Goal: Task Accomplishment & Management: Use online tool/utility

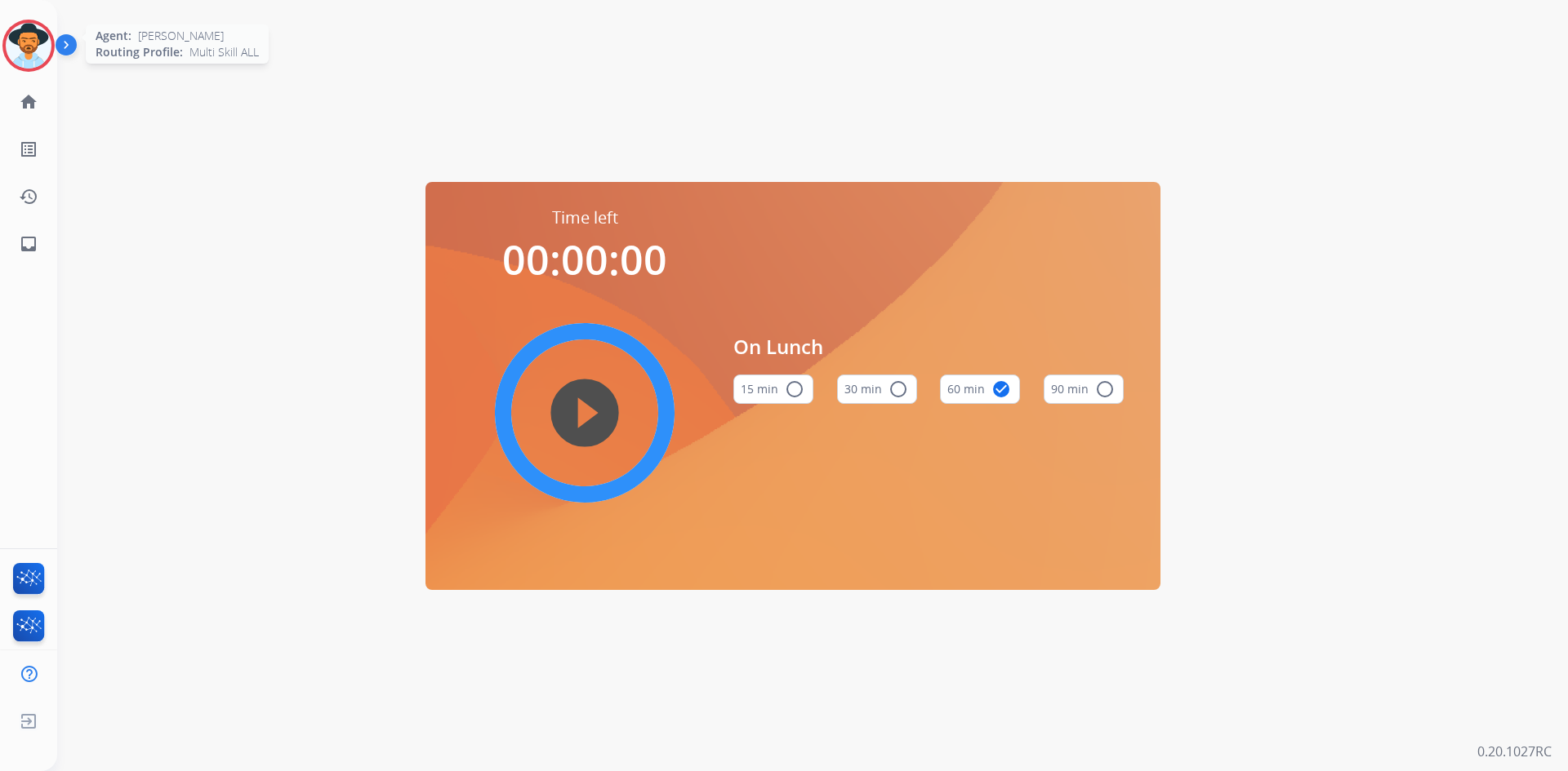
drag, startPoint x: 36, startPoint y: 55, endPoint x: 50, endPoint y: 60, distance: 14.9
click at [36, 55] on img at bounding box center [29, 46] width 46 height 46
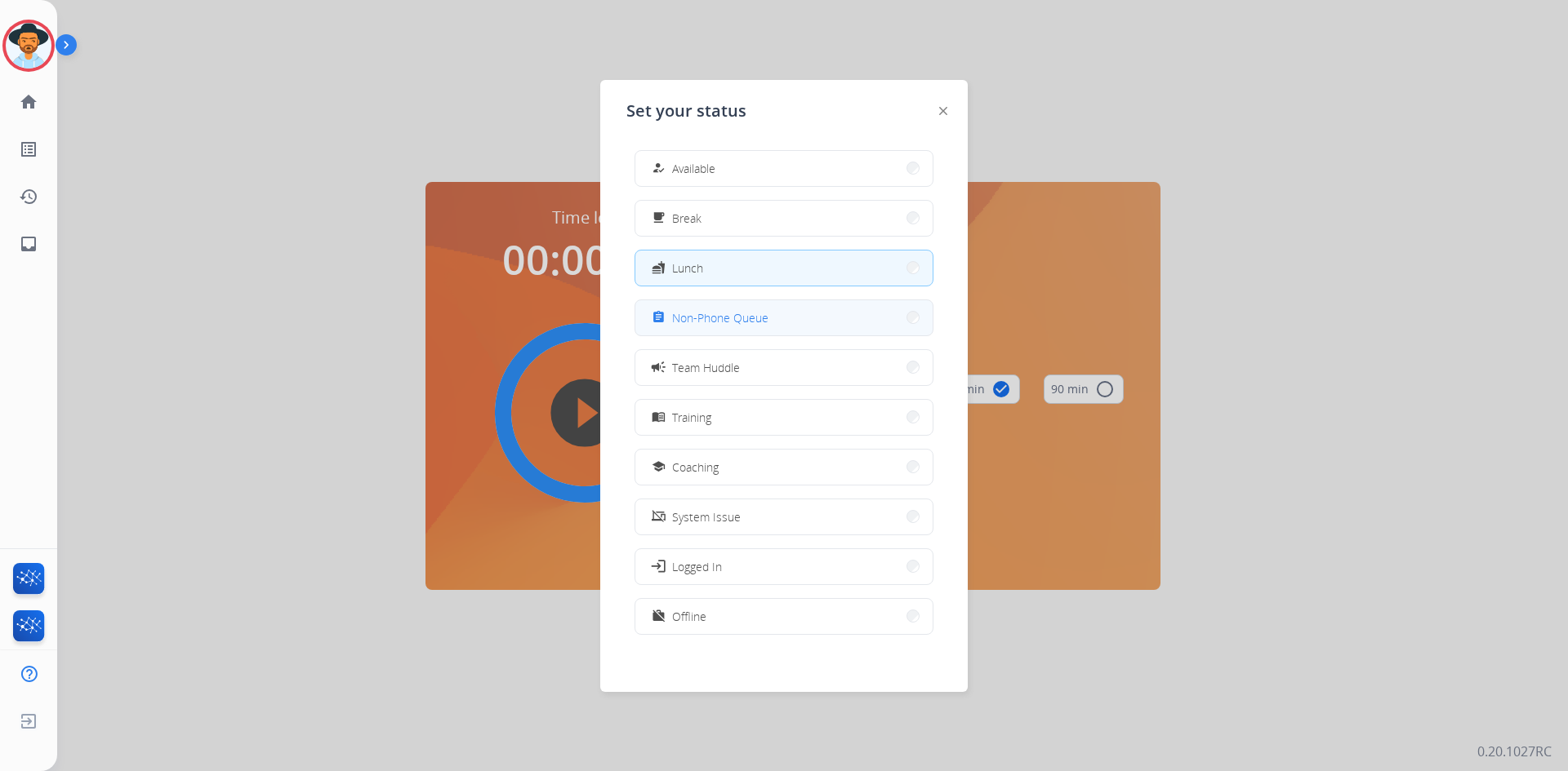
click at [757, 323] on span "Non-Phone Queue" at bounding box center [720, 318] width 96 height 17
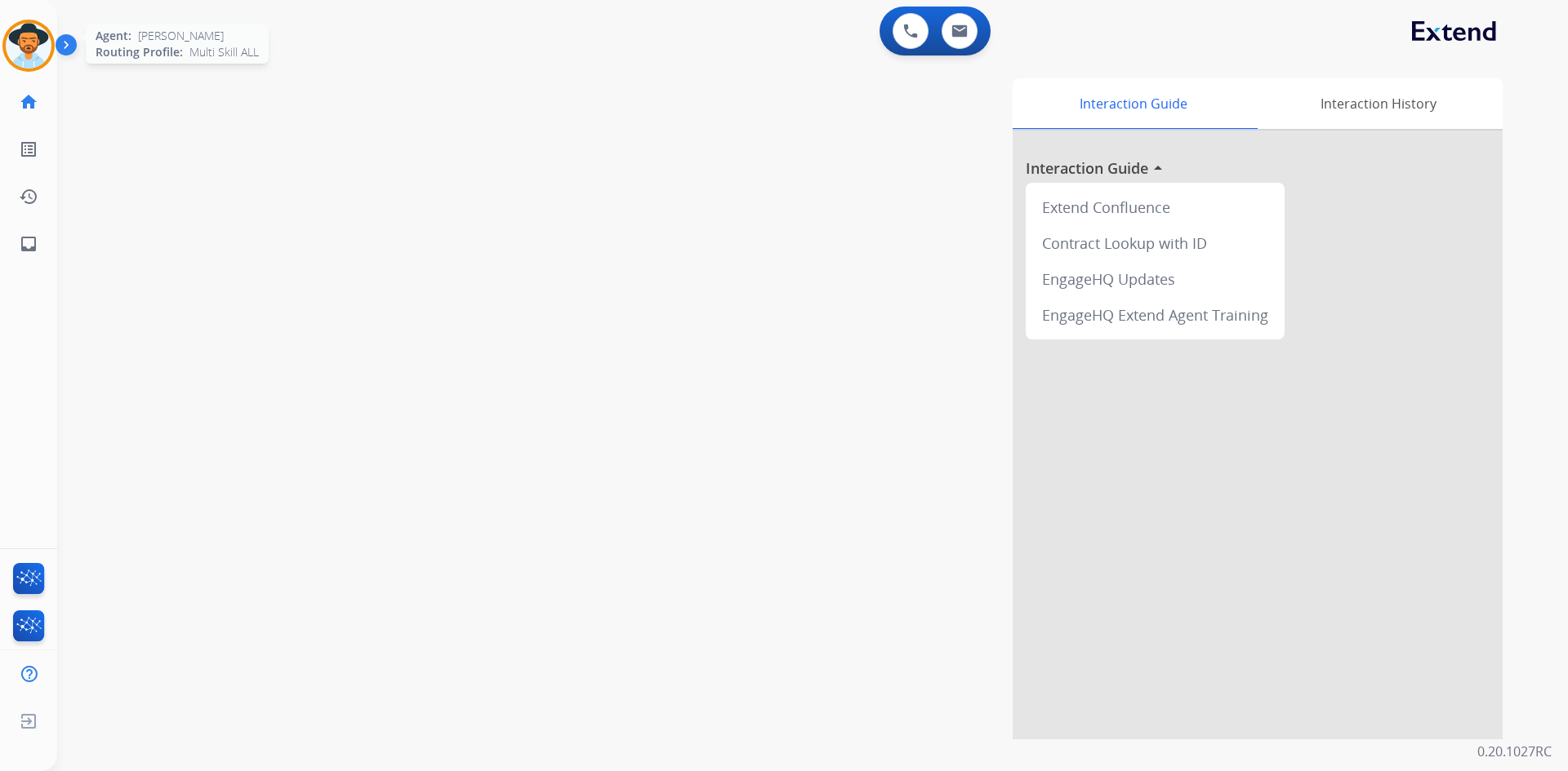
click at [20, 40] on img at bounding box center [29, 46] width 46 height 46
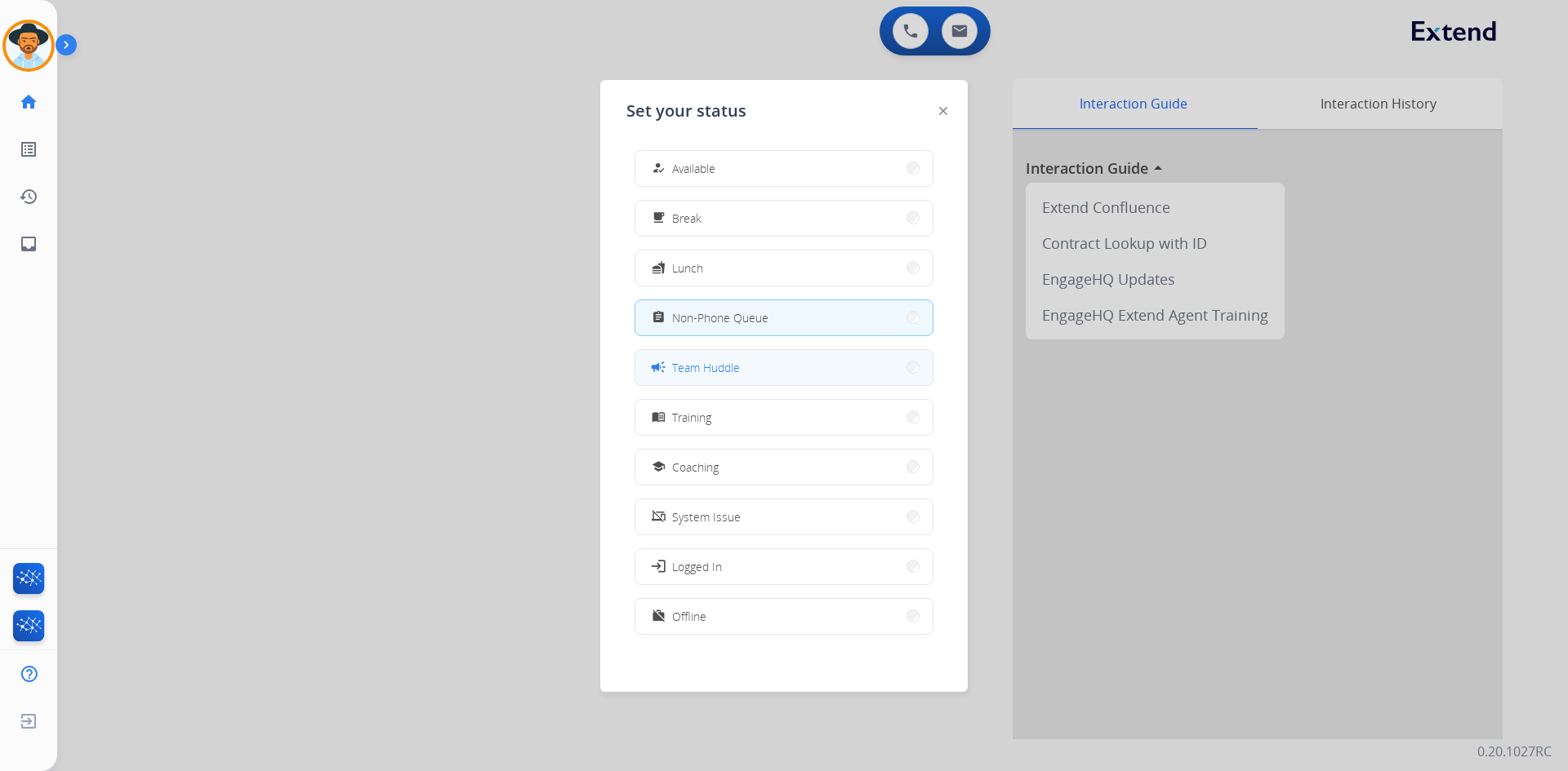
click at [777, 366] on button "campaign Team Huddle" at bounding box center [784, 368] width 297 height 35
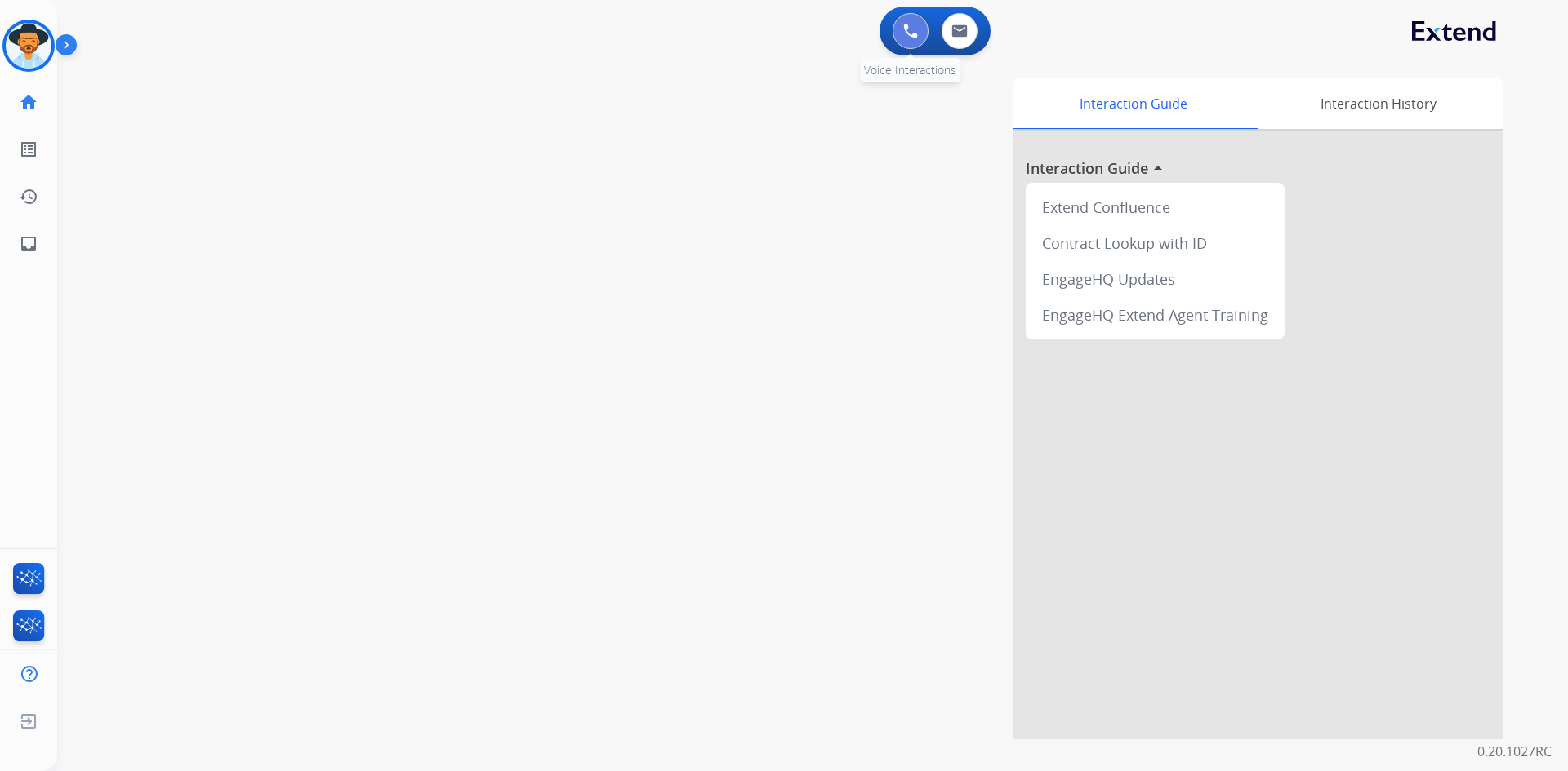
click at [913, 38] on button at bounding box center [910, 31] width 36 height 36
click at [911, 25] on img at bounding box center [910, 31] width 15 height 15
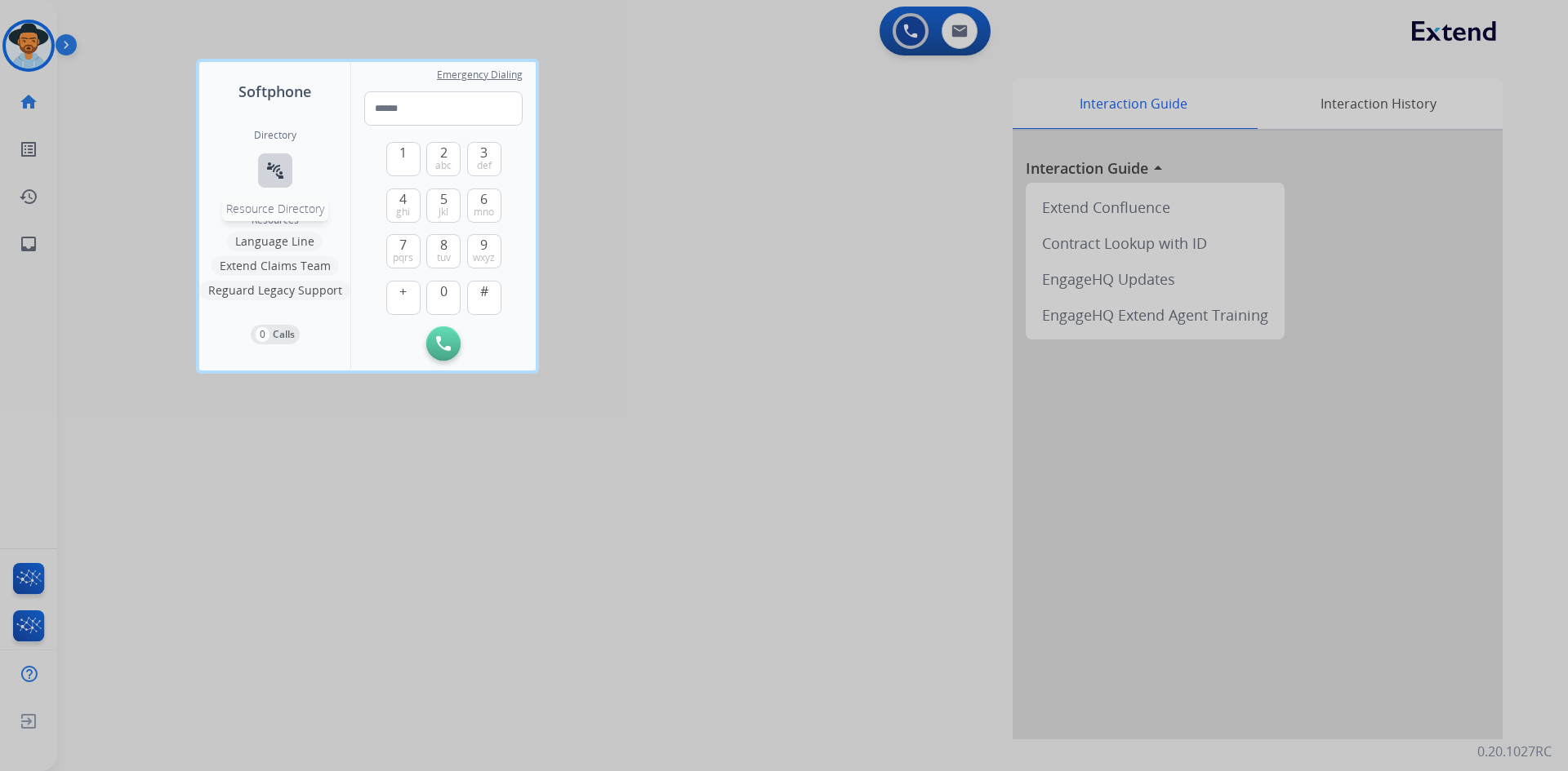
click at [266, 167] on mat-icon "connect_without_contact" at bounding box center [275, 171] width 20 height 20
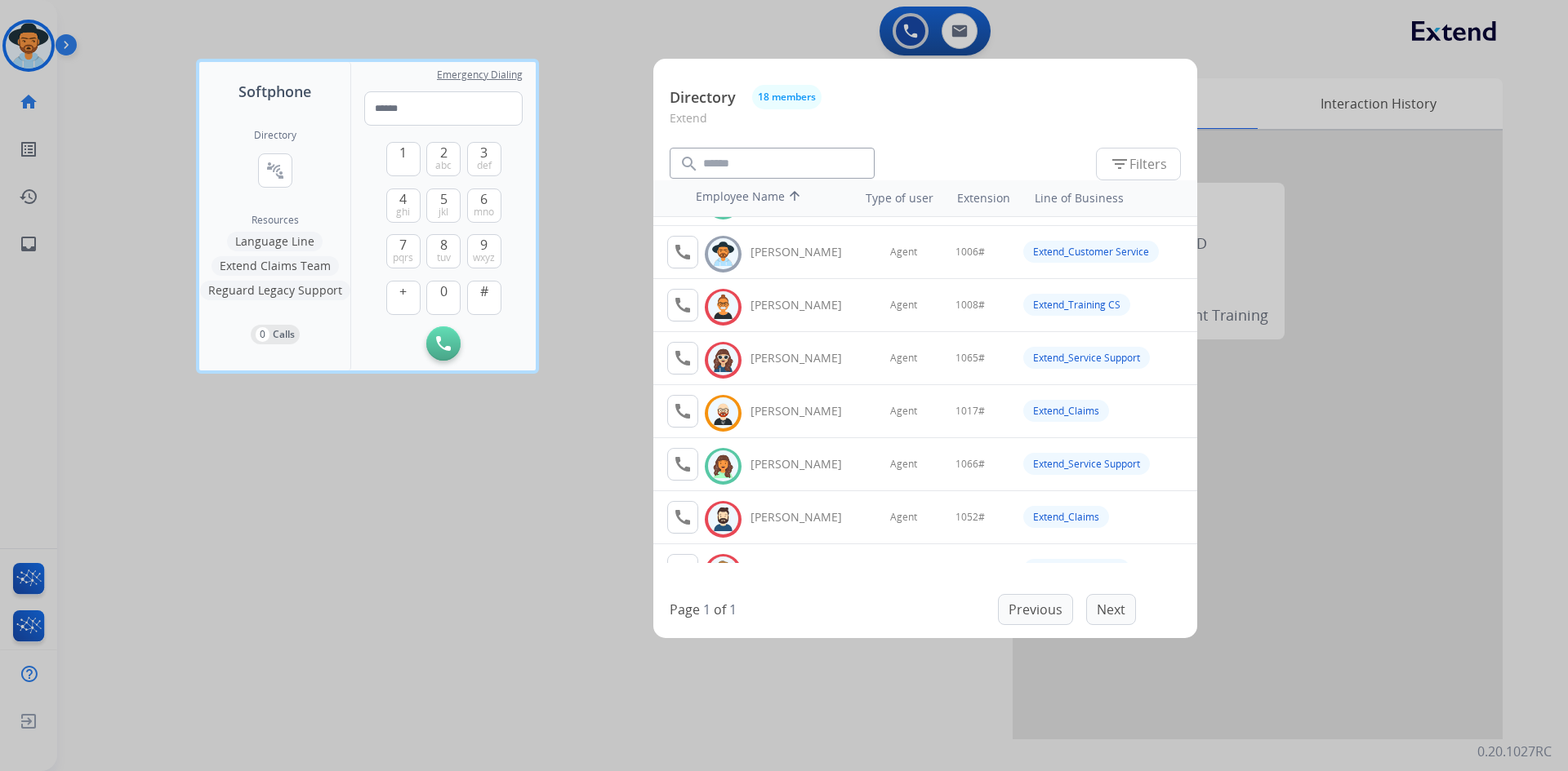
scroll to position [82, 0]
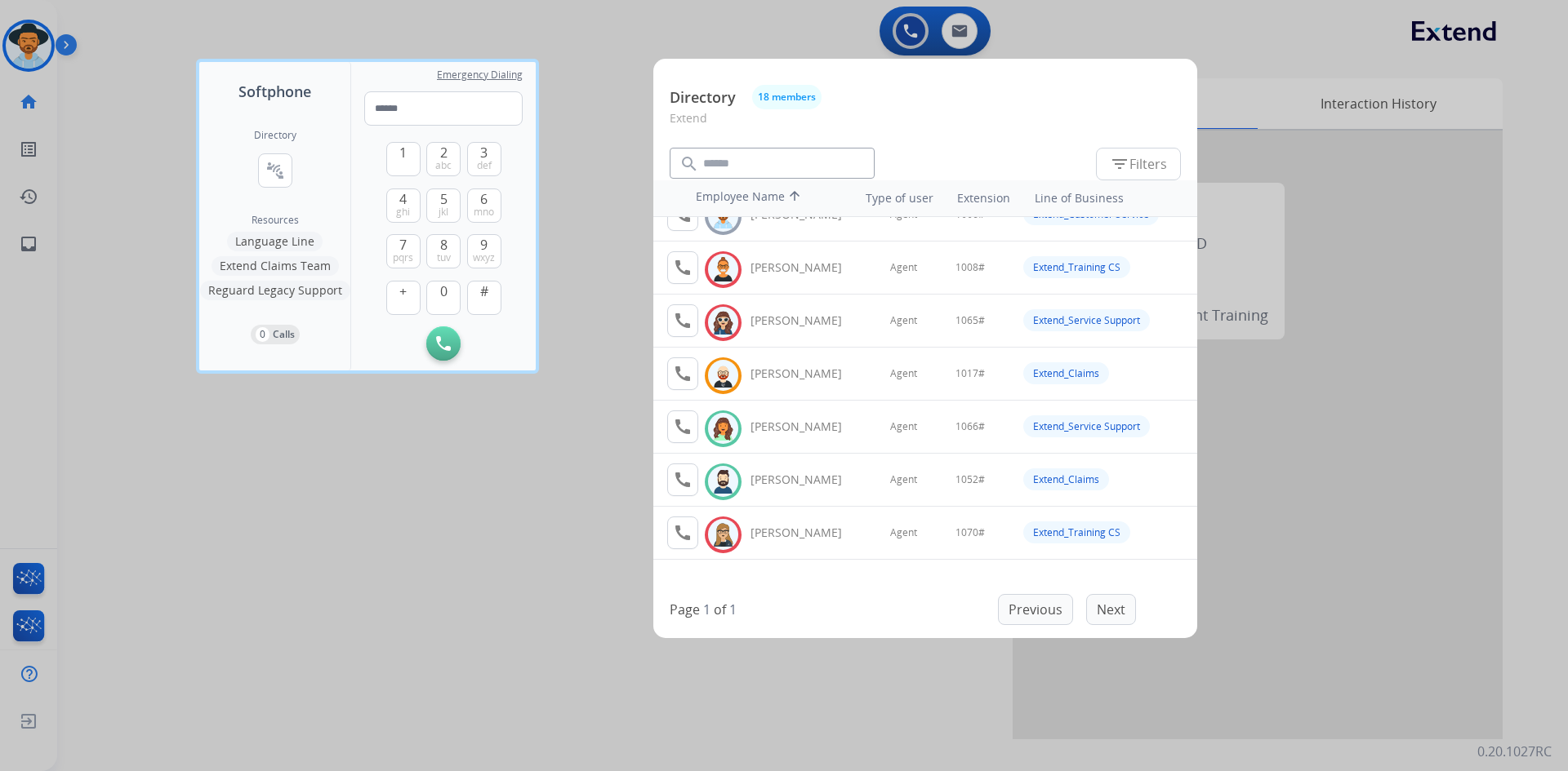
click at [319, 514] on div at bounding box center [784, 386] width 1568 height 771
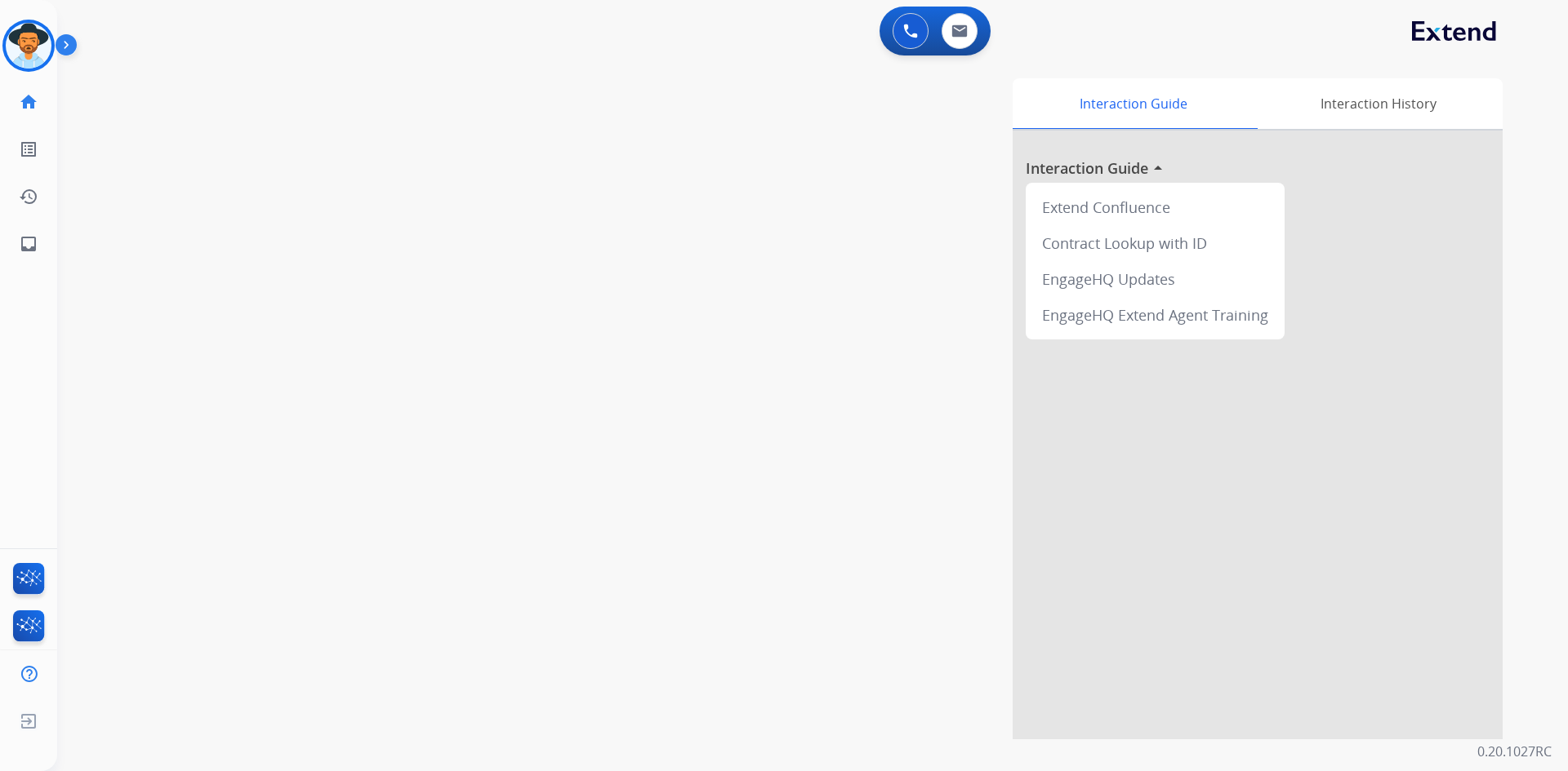
drag, startPoint x: 20, startPoint y: 51, endPoint x: 56, endPoint y: 56, distance: 36.3
click at [20, 51] on img at bounding box center [29, 46] width 46 height 46
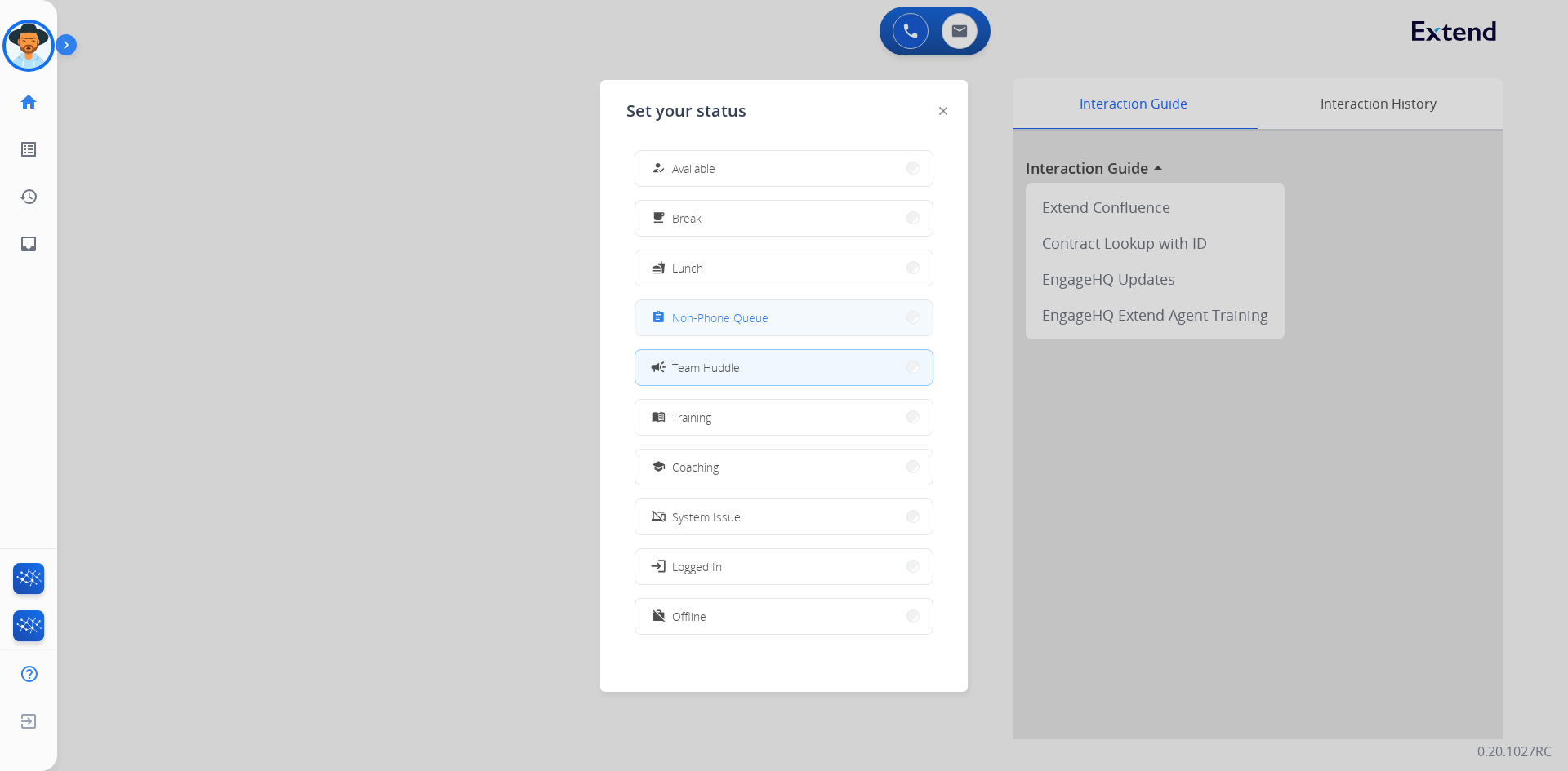
click at [755, 321] on span "Non-Phone Queue" at bounding box center [720, 318] width 96 height 17
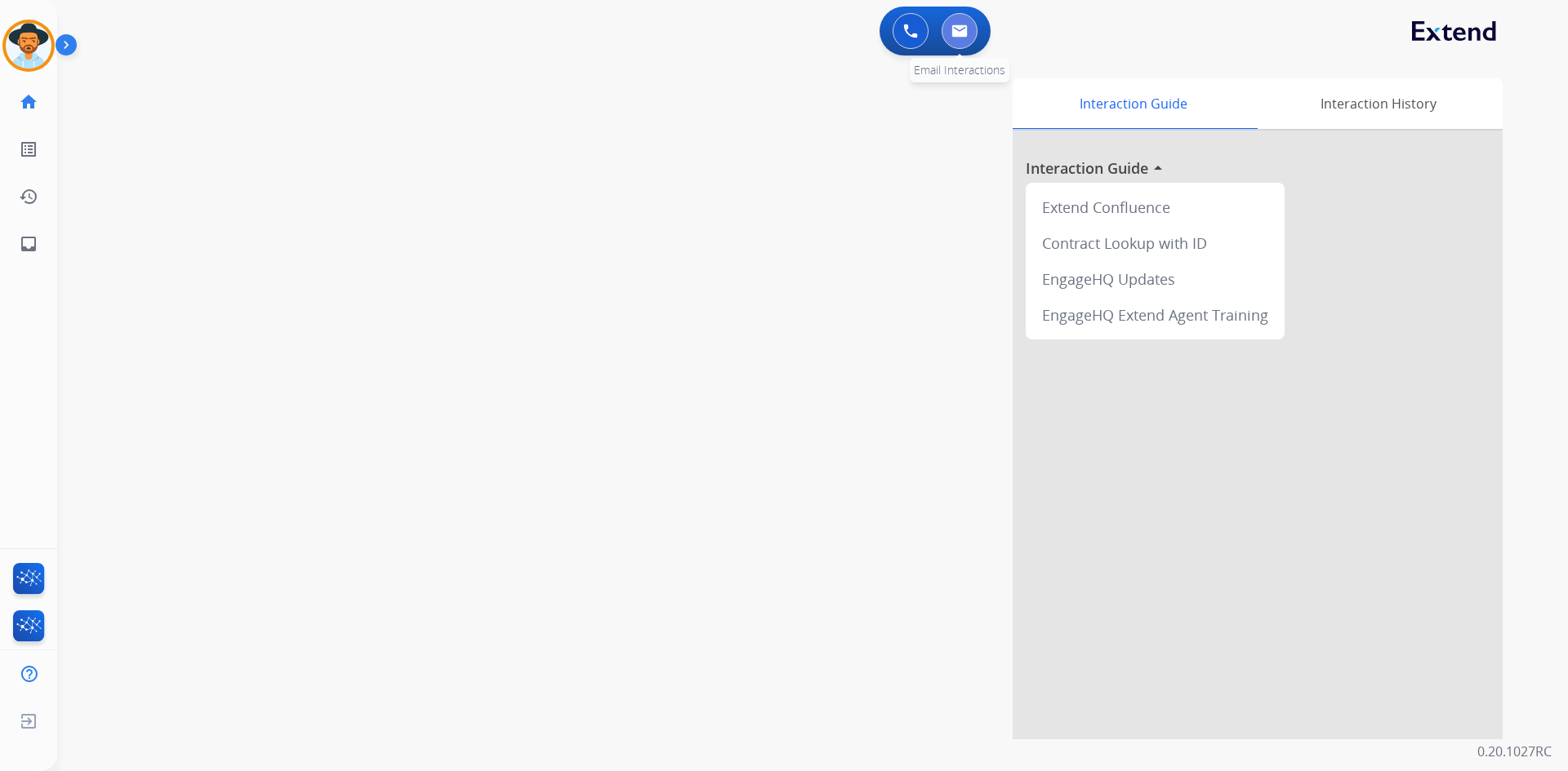
click at [960, 30] on img at bounding box center [959, 31] width 16 height 13
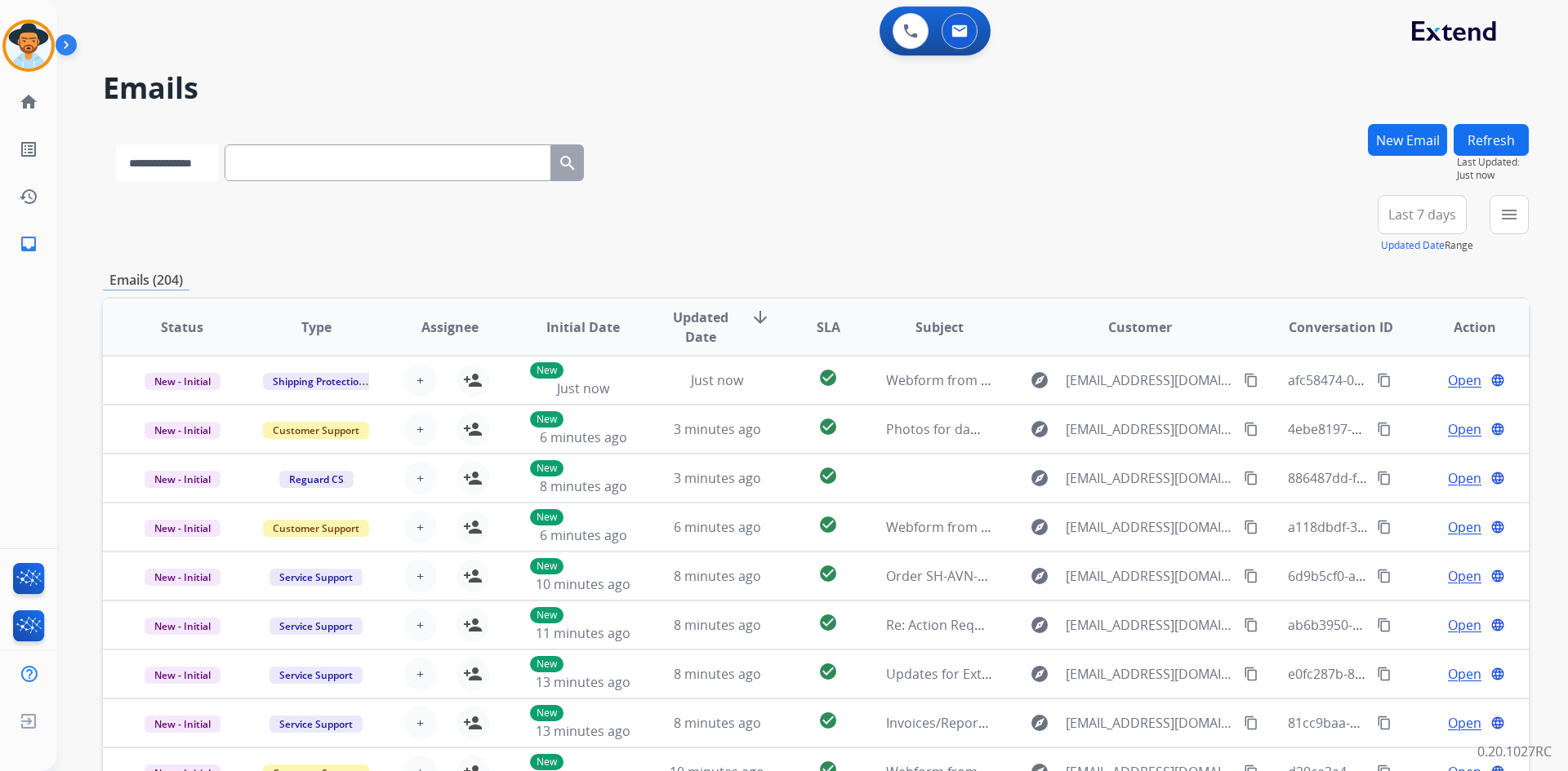
click at [176, 176] on select "**********" at bounding box center [167, 163] width 102 height 37
select select "**********"
click at [116, 145] on select "**********" at bounding box center [167, 163] width 102 height 37
click at [320, 172] on input "text" at bounding box center [390, 163] width 327 height 37
paste input "**********"
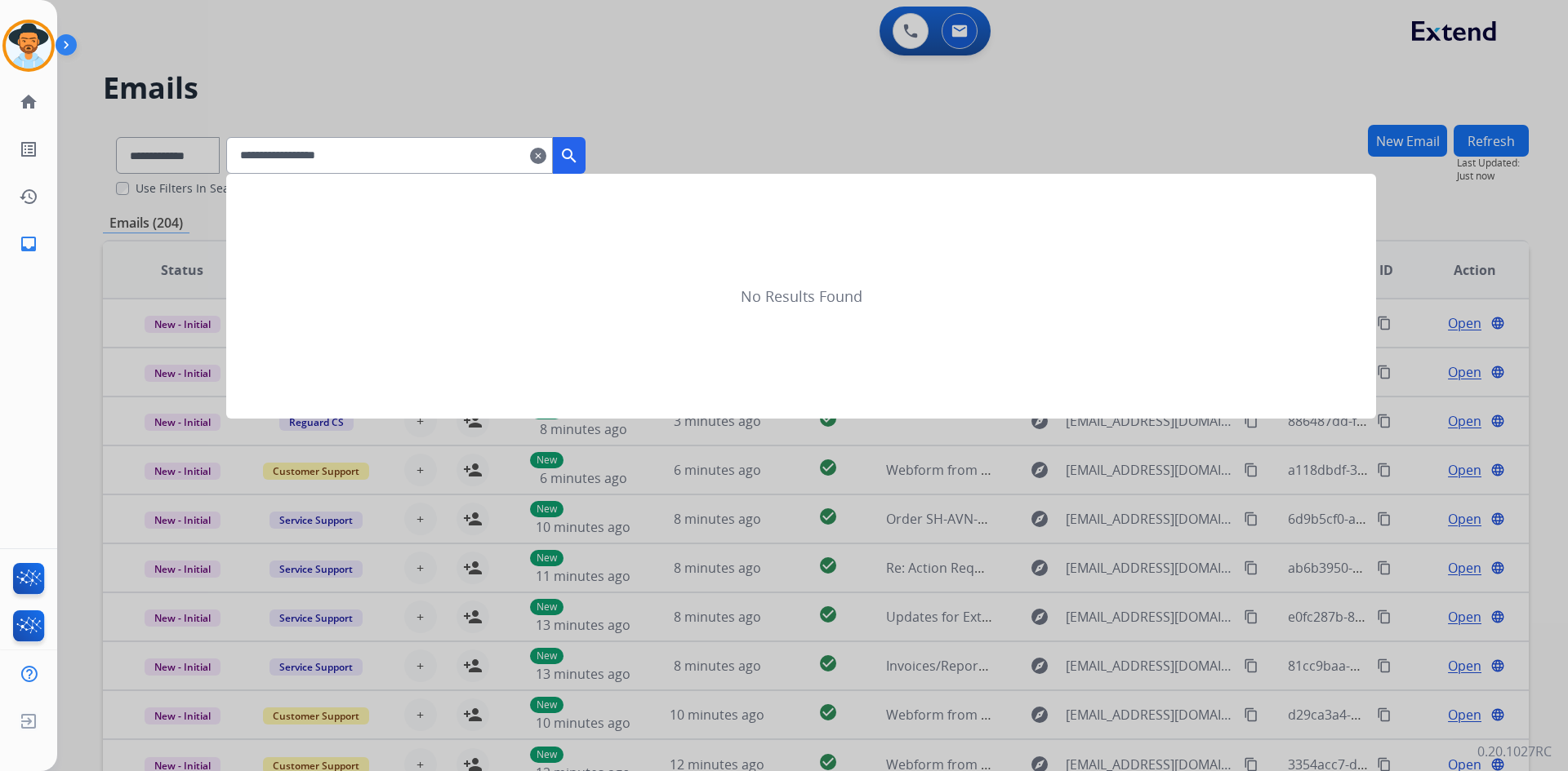
type input "**********"
click at [579, 156] on mat-icon "search" at bounding box center [570, 156] width 20 height 20
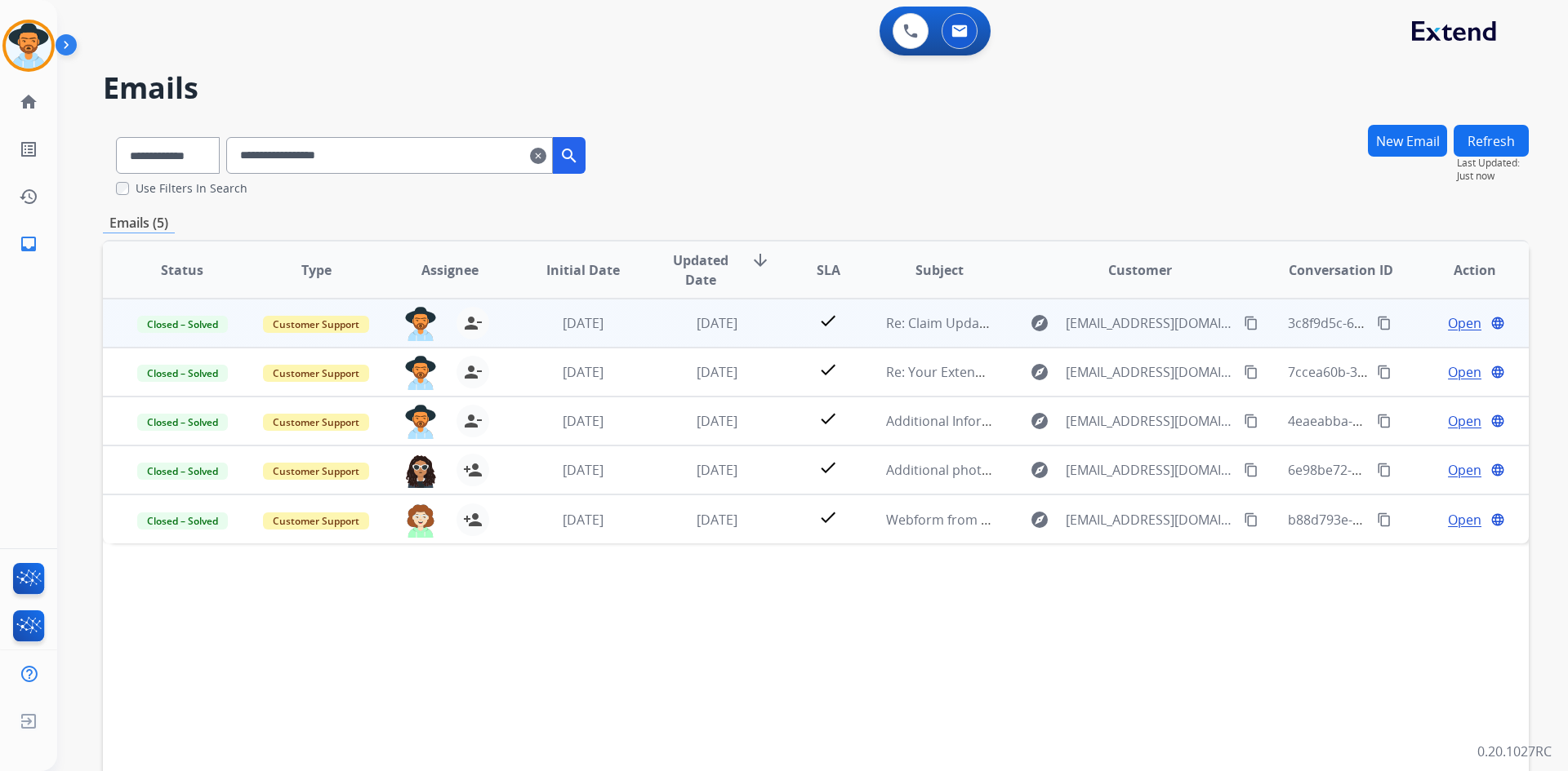
click at [1448, 326] on span "Open" at bounding box center [1464, 323] width 34 height 20
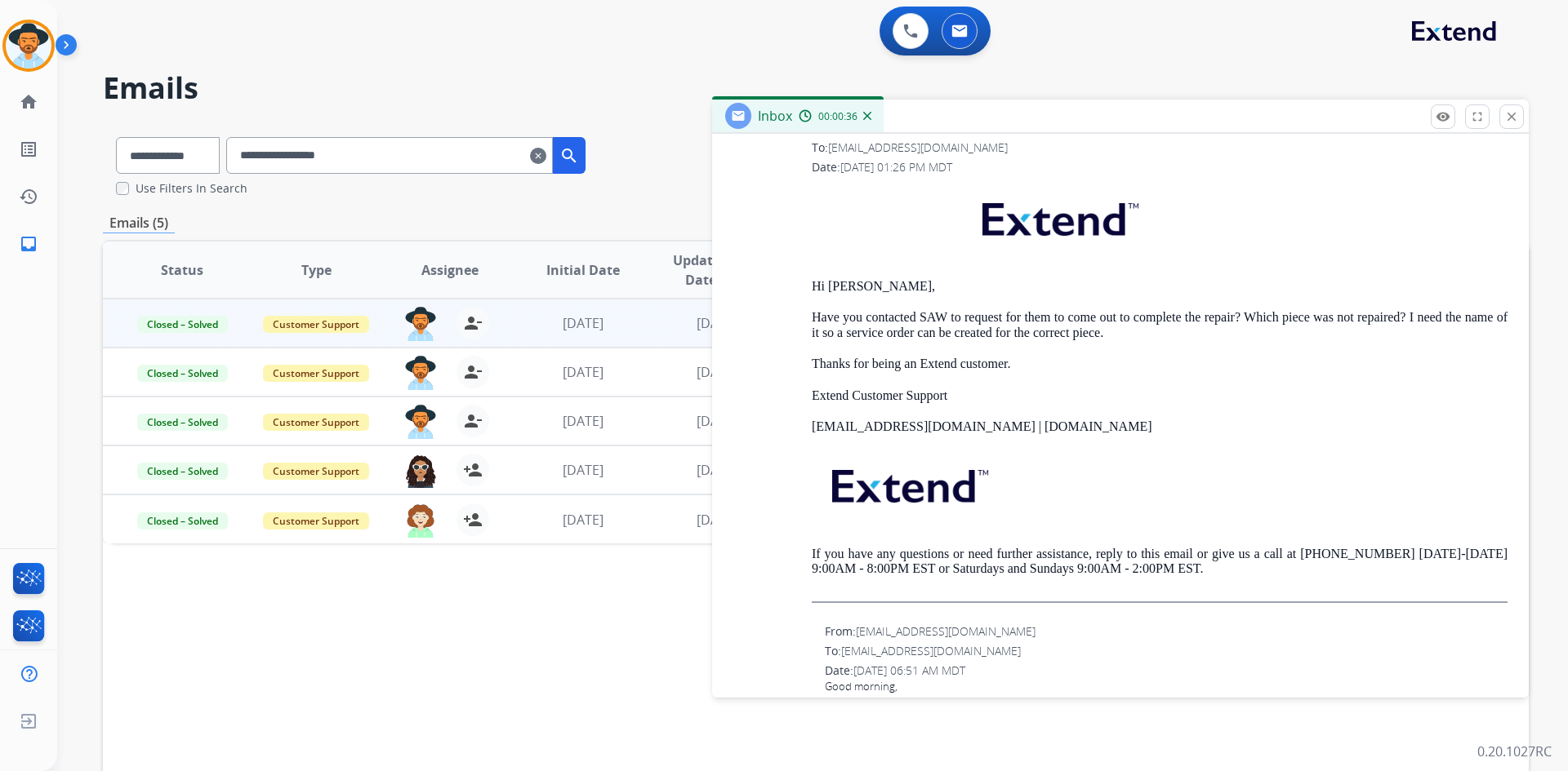
scroll to position [2204, 0]
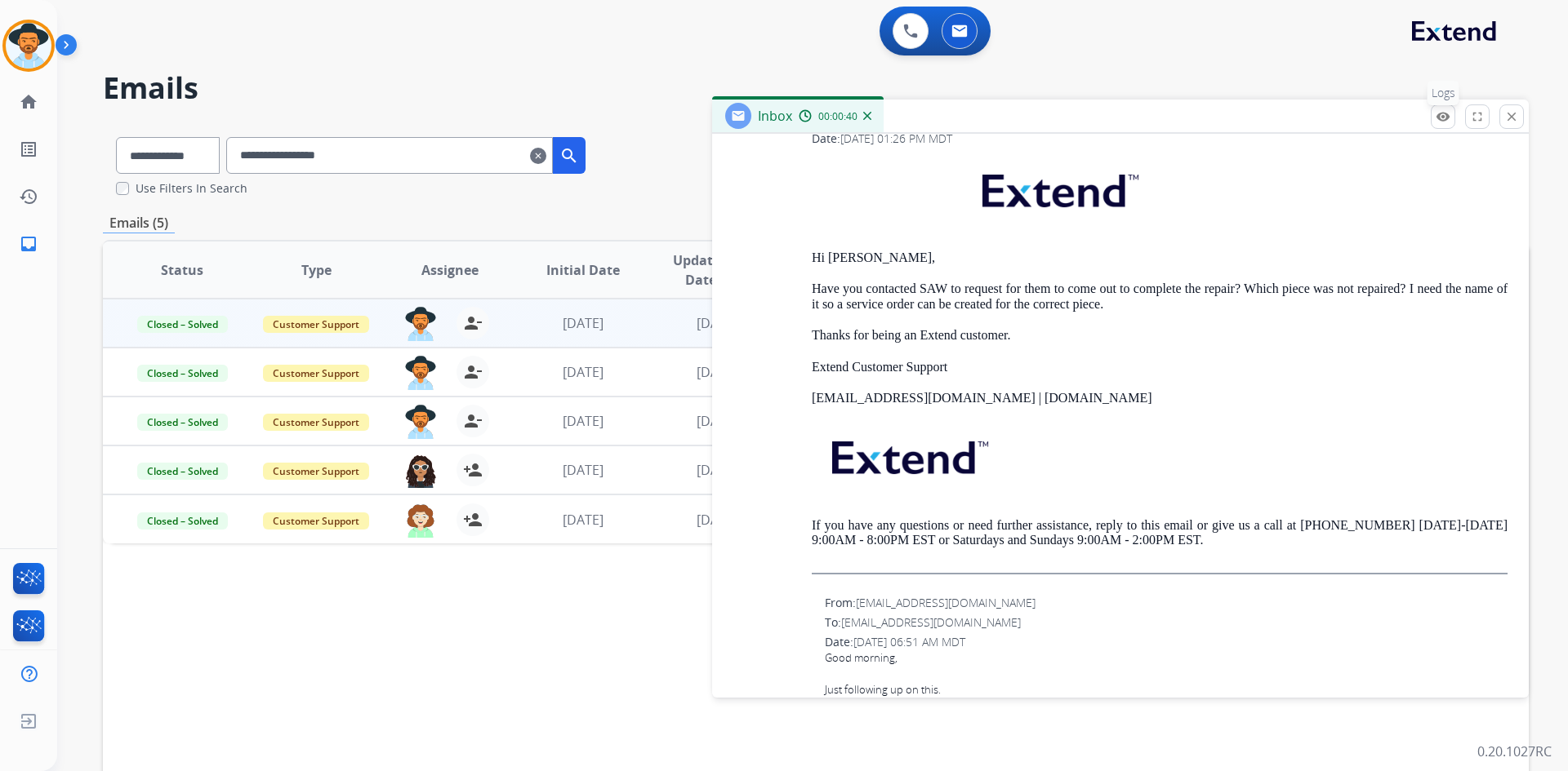
click at [1437, 118] on mat-icon "remove_red_eye" at bounding box center [1443, 117] width 15 height 15
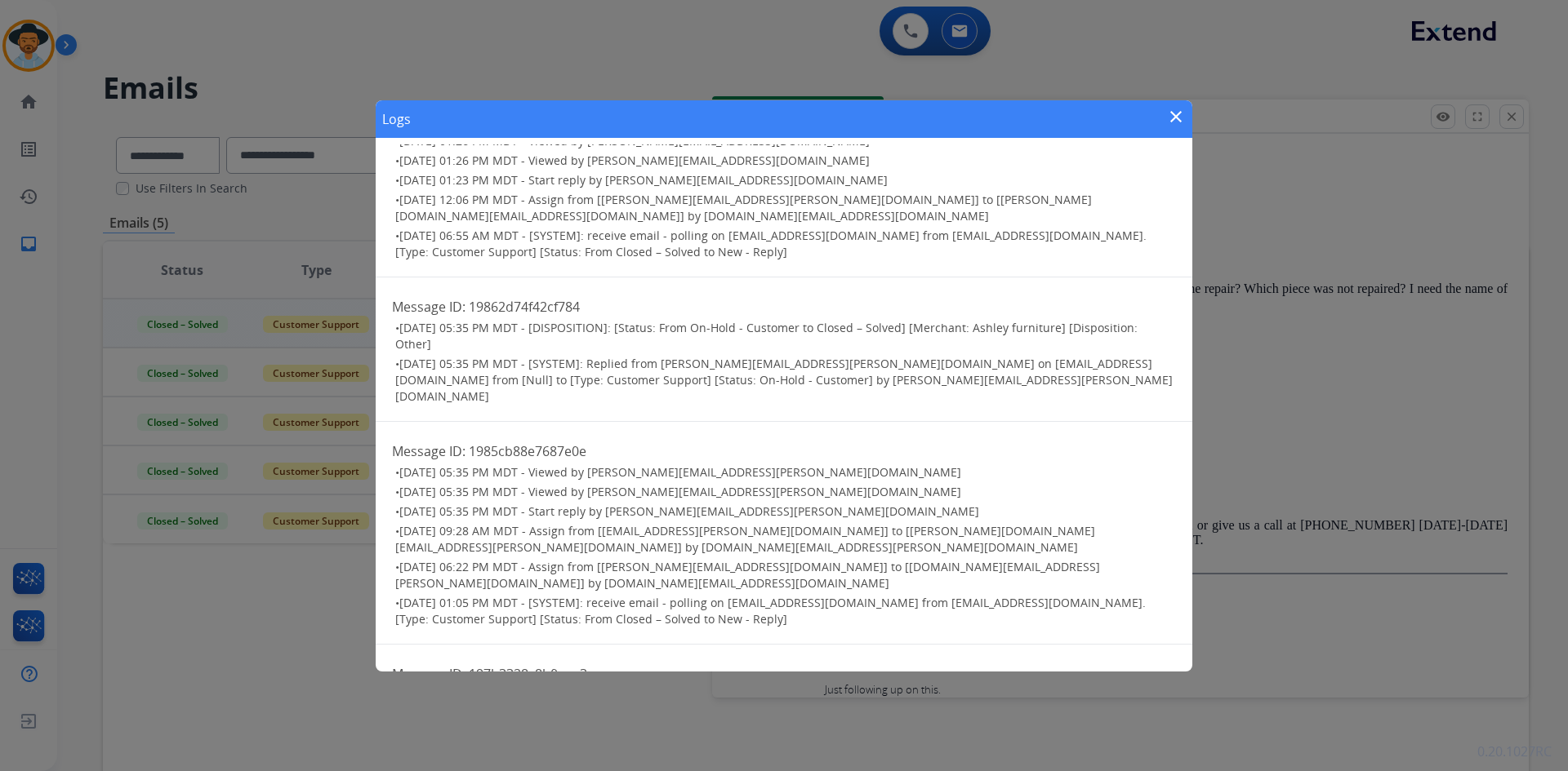
scroll to position [1143, 0]
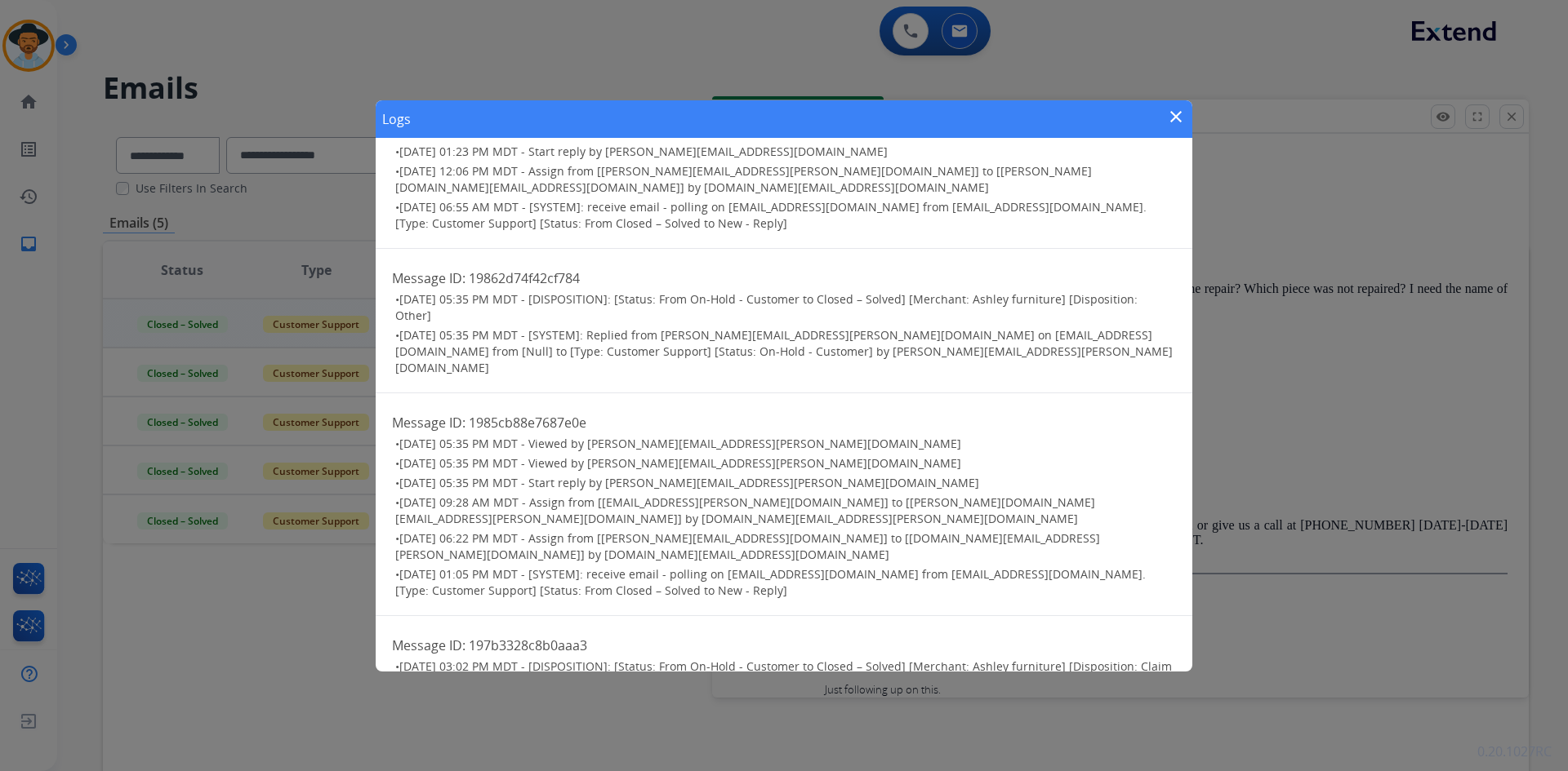
click at [1179, 113] on mat-icon "close" at bounding box center [1176, 117] width 20 height 20
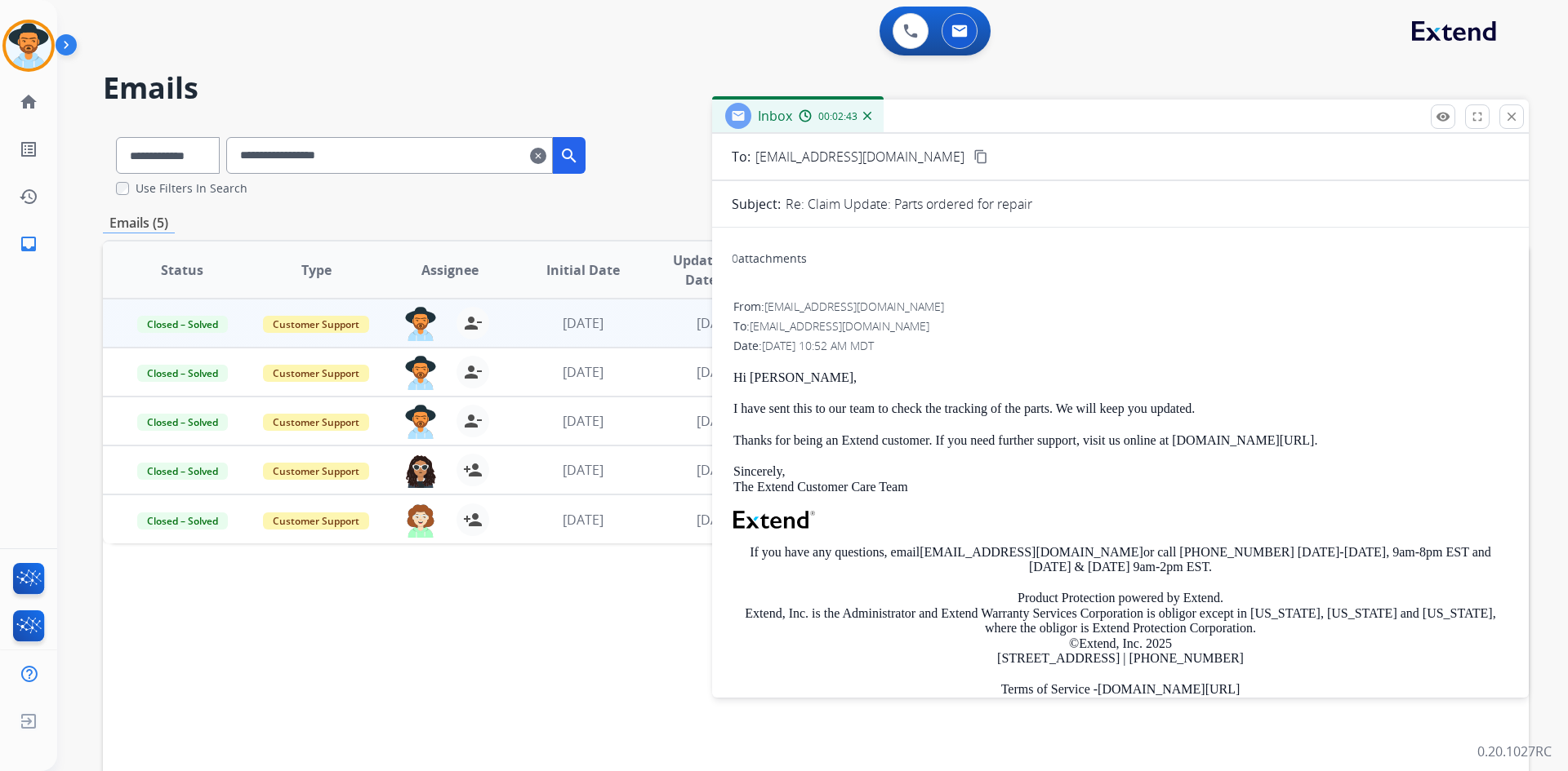
scroll to position [0, 0]
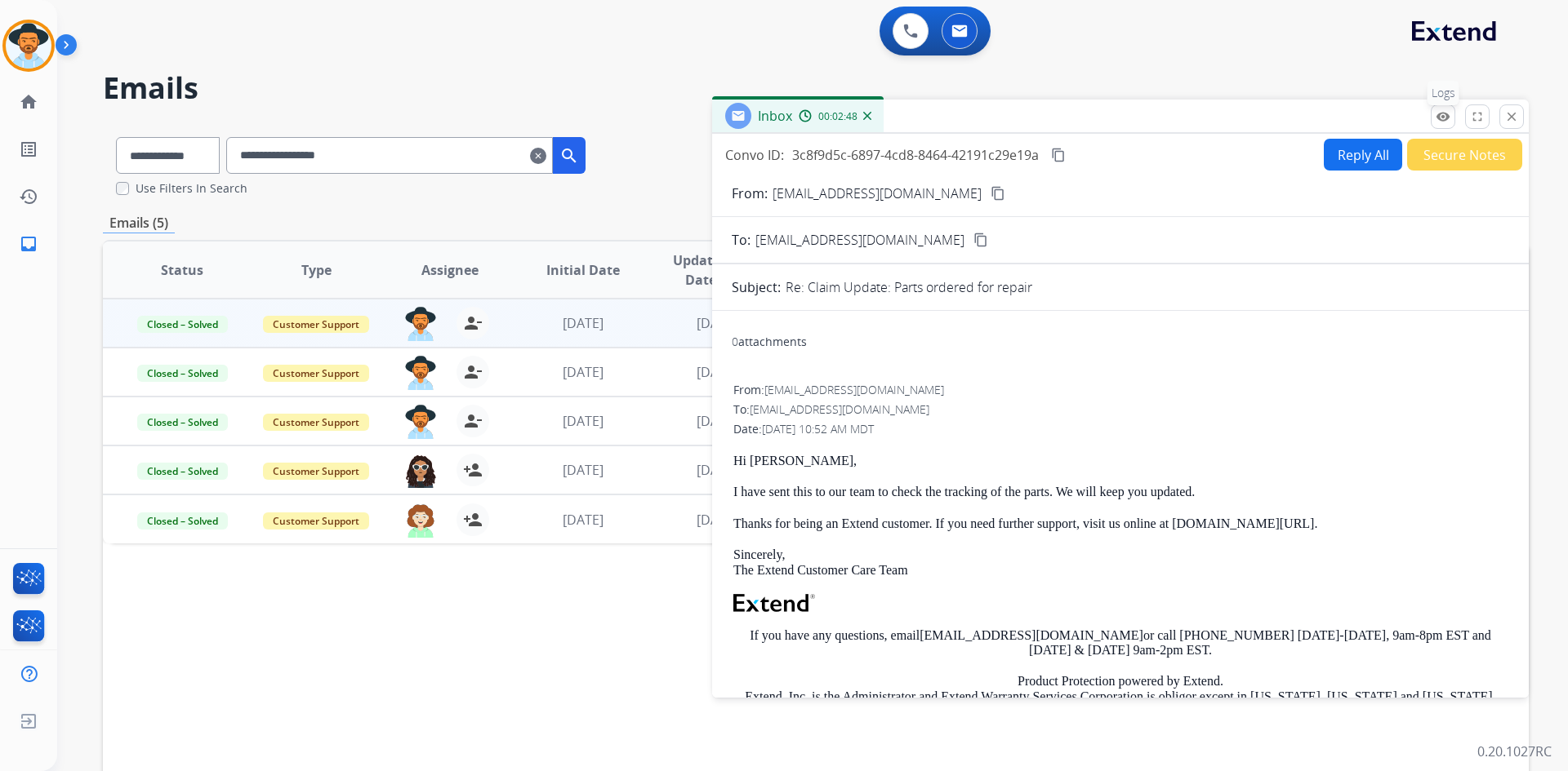
click at [1445, 119] on mat-icon "remove_red_eye" at bounding box center [1443, 117] width 15 height 15
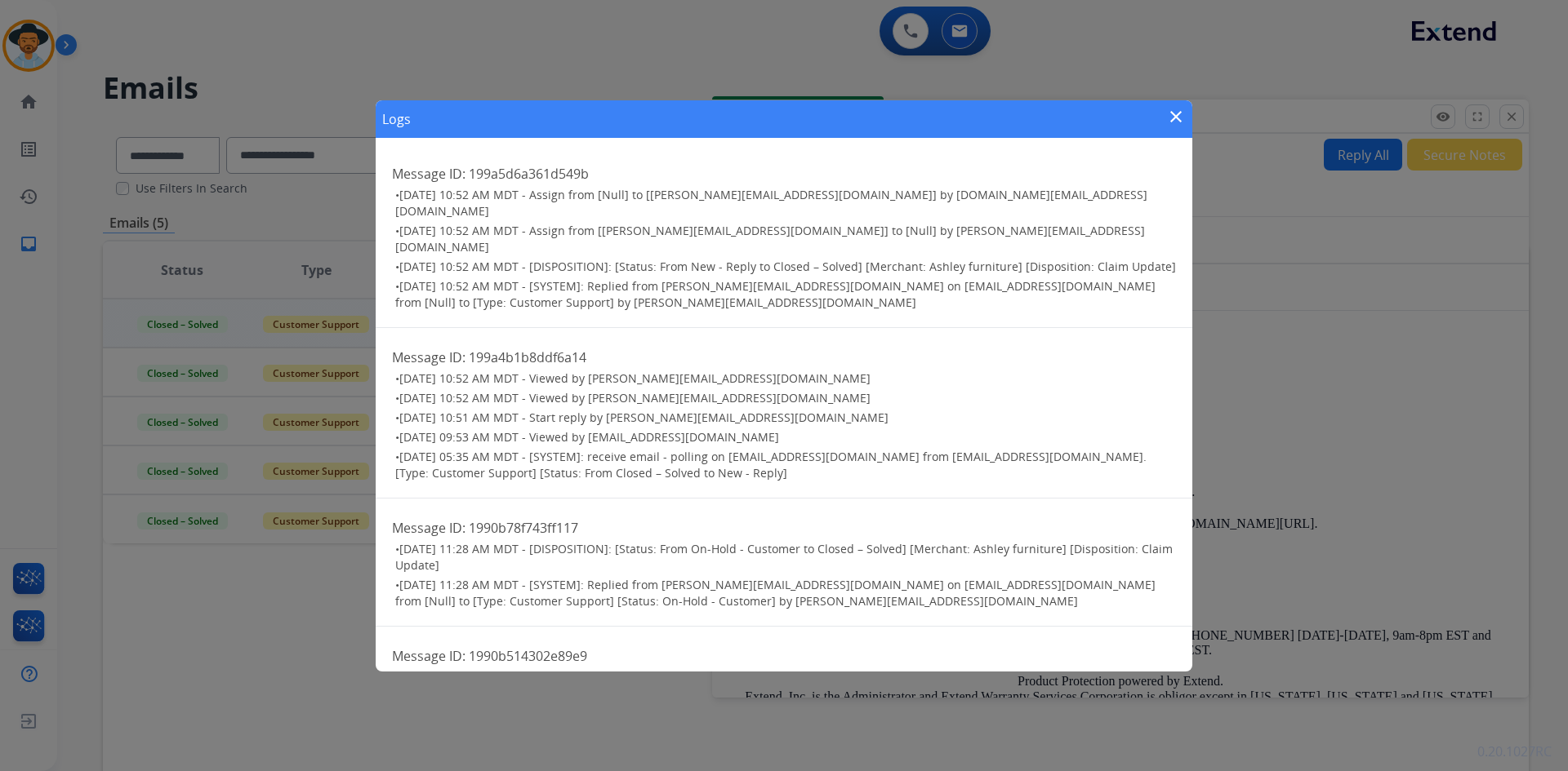
click at [1179, 114] on mat-icon "close" at bounding box center [1176, 117] width 20 height 20
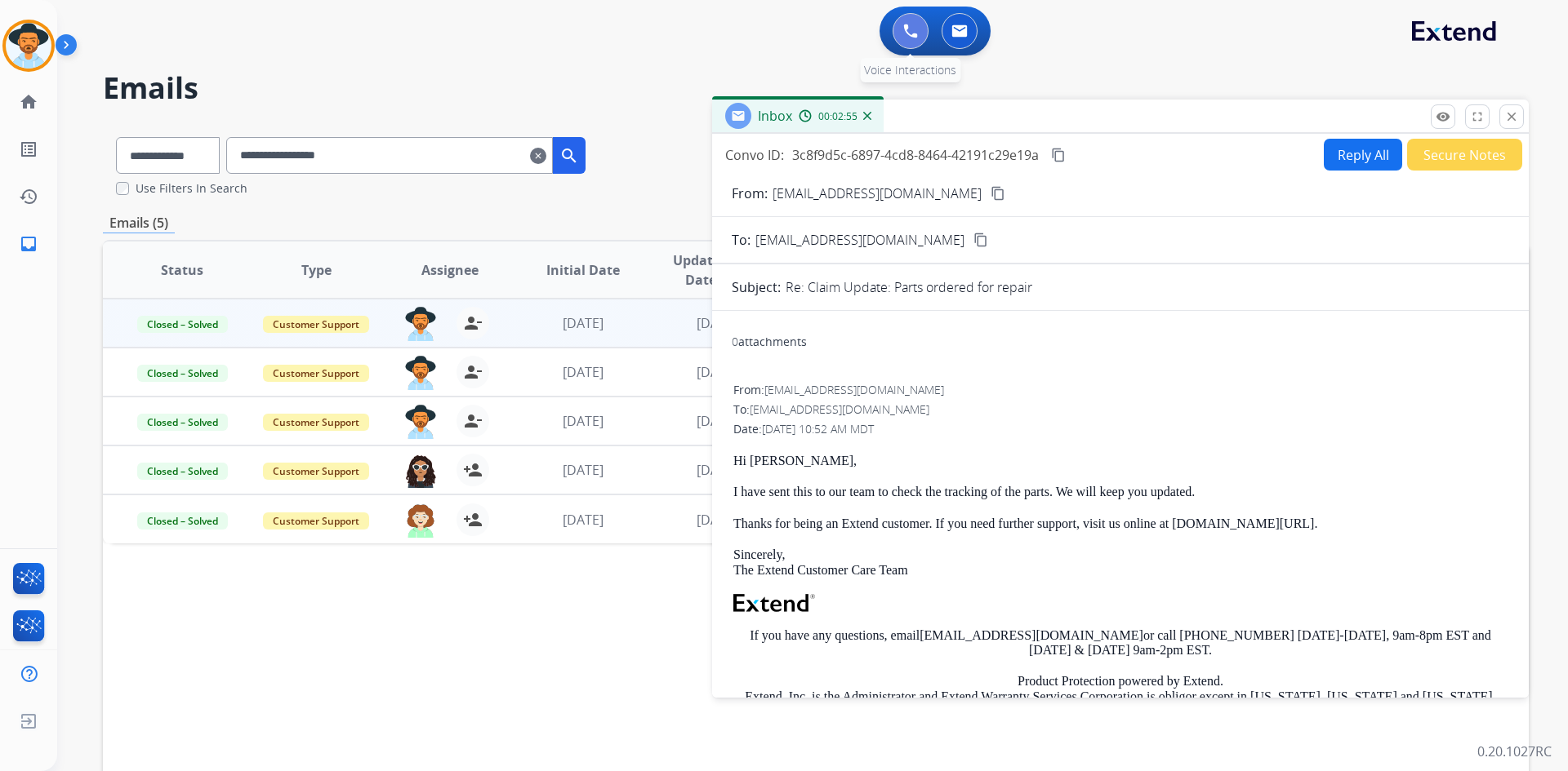
click at [909, 38] on button at bounding box center [910, 31] width 36 height 36
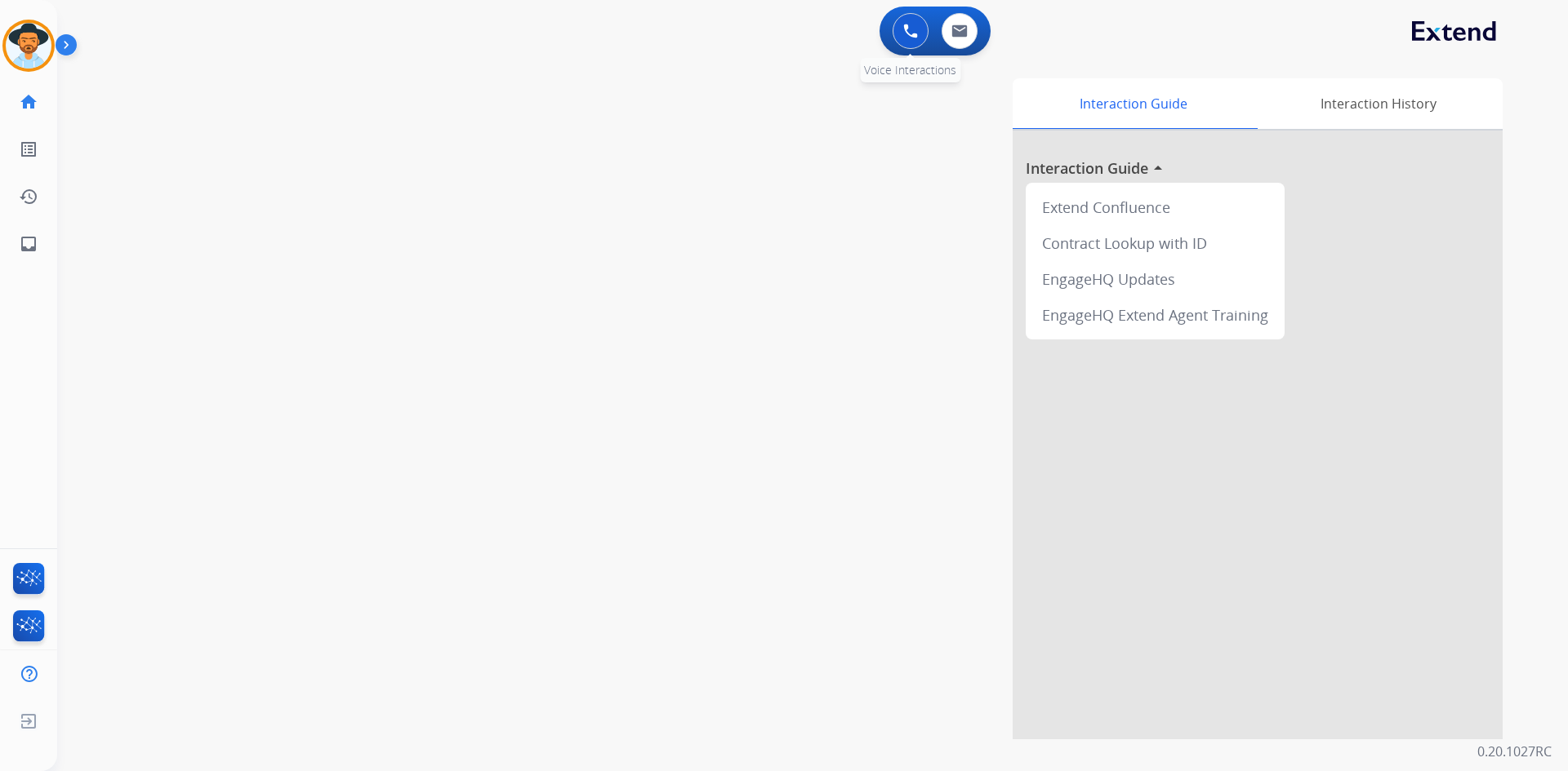
click at [917, 38] on button at bounding box center [910, 31] width 36 height 36
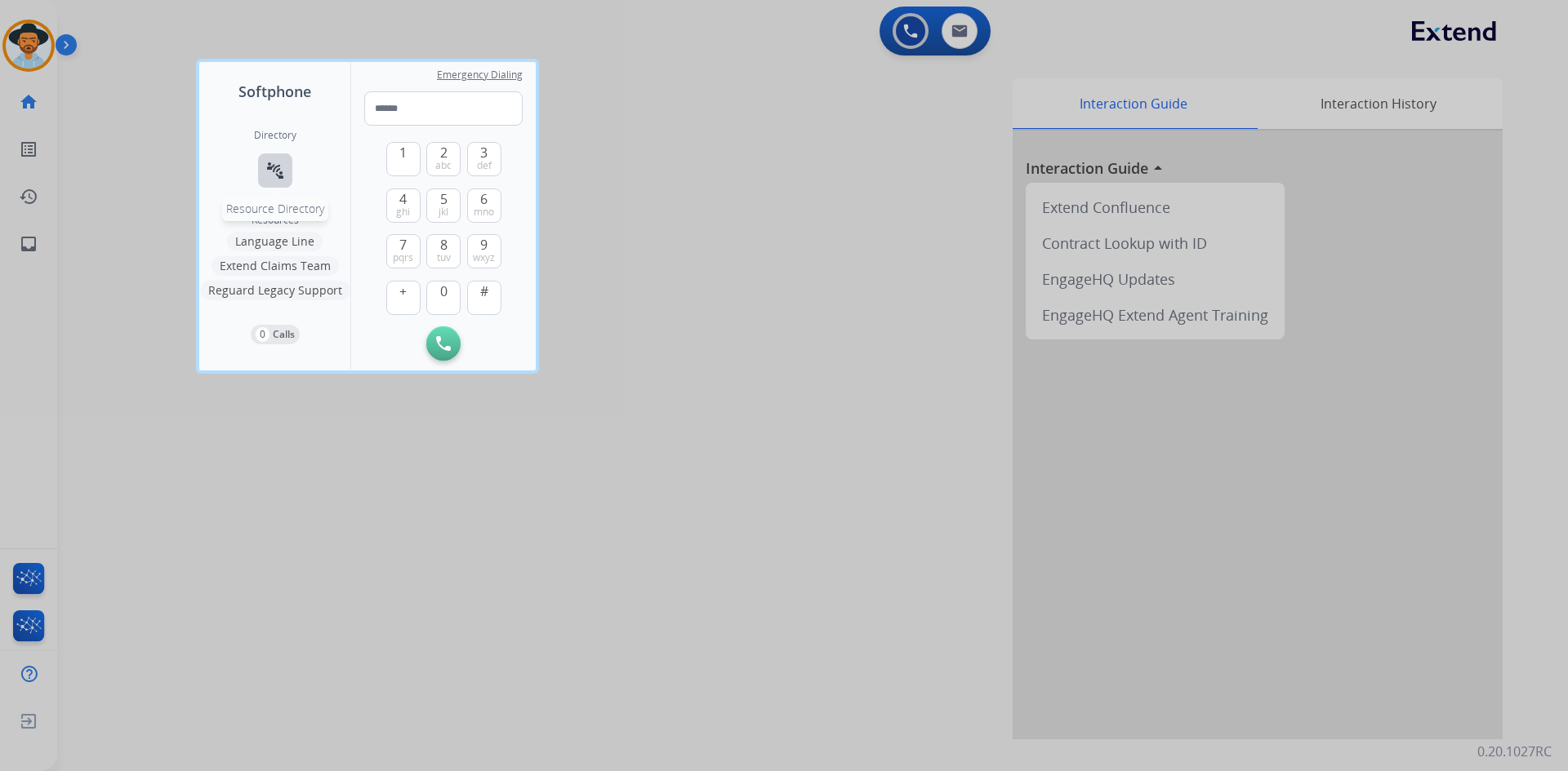
click at [280, 178] on mat-icon "connect_without_contact" at bounding box center [275, 171] width 20 height 20
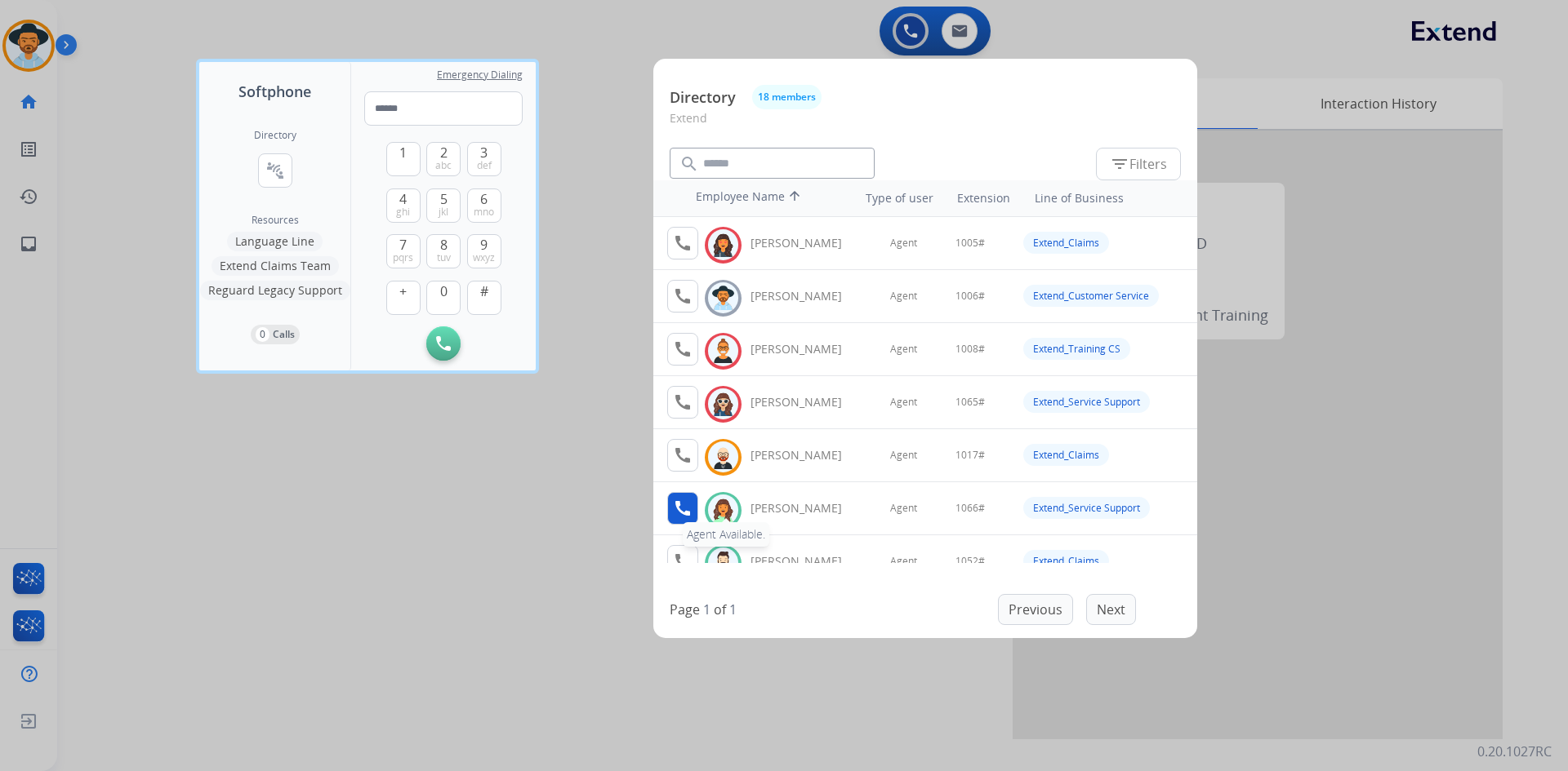
click at [686, 512] on mat-icon "call" at bounding box center [682, 509] width 20 height 20
click at [403, 160] on span "1" at bounding box center [403, 153] width 7 height 20
click at [450, 293] on button "0" at bounding box center [444, 298] width 34 height 34
click at [483, 206] on span "mno" at bounding box center [484, 212] width 20 height 13
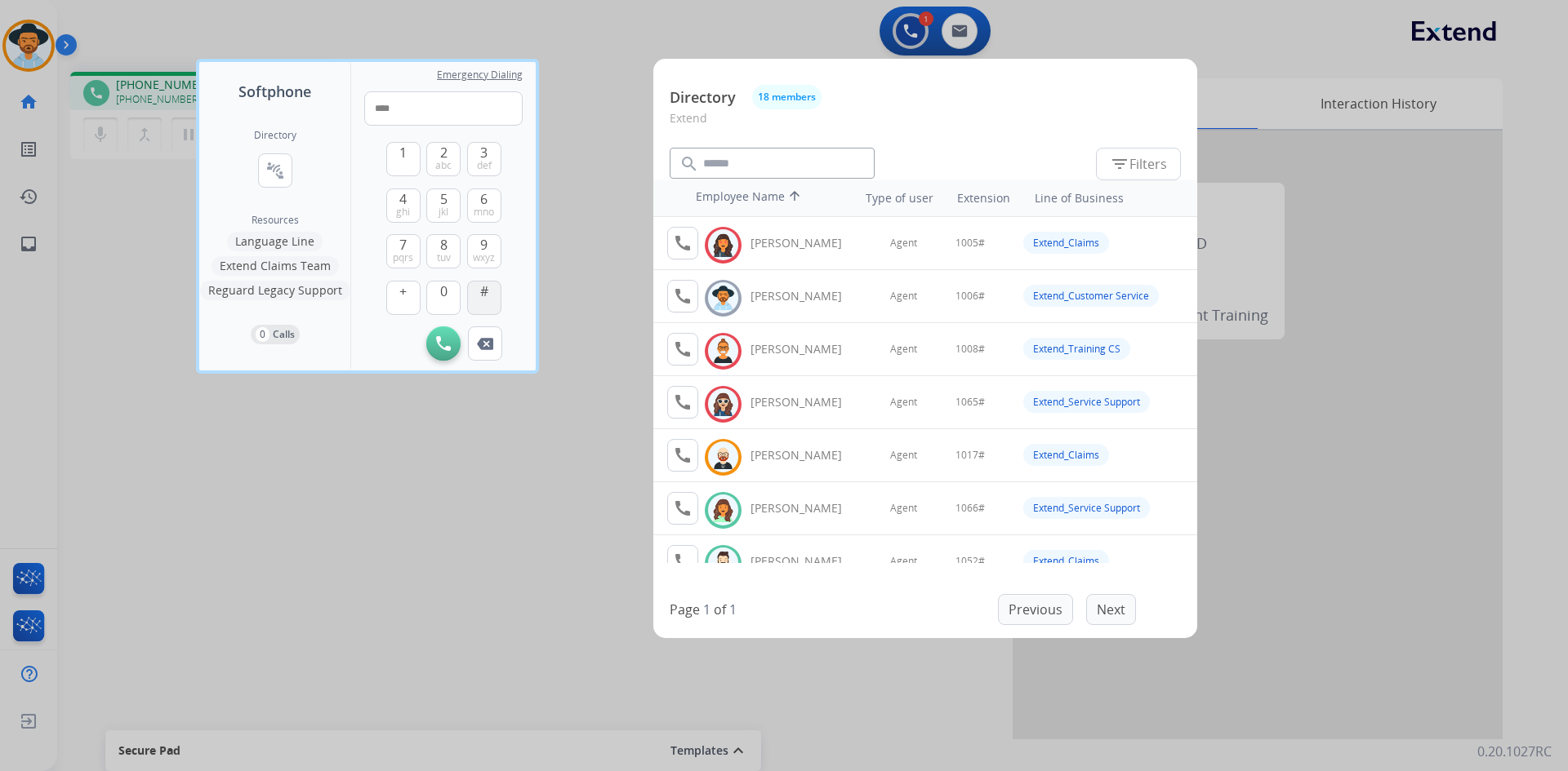
click at [483, 309] on button "#" at bounding box center [485, 298] width 34 height 34
type input "*****"
click at [402, 544] on div at bounding box center [784, 386] width 1568 height 771
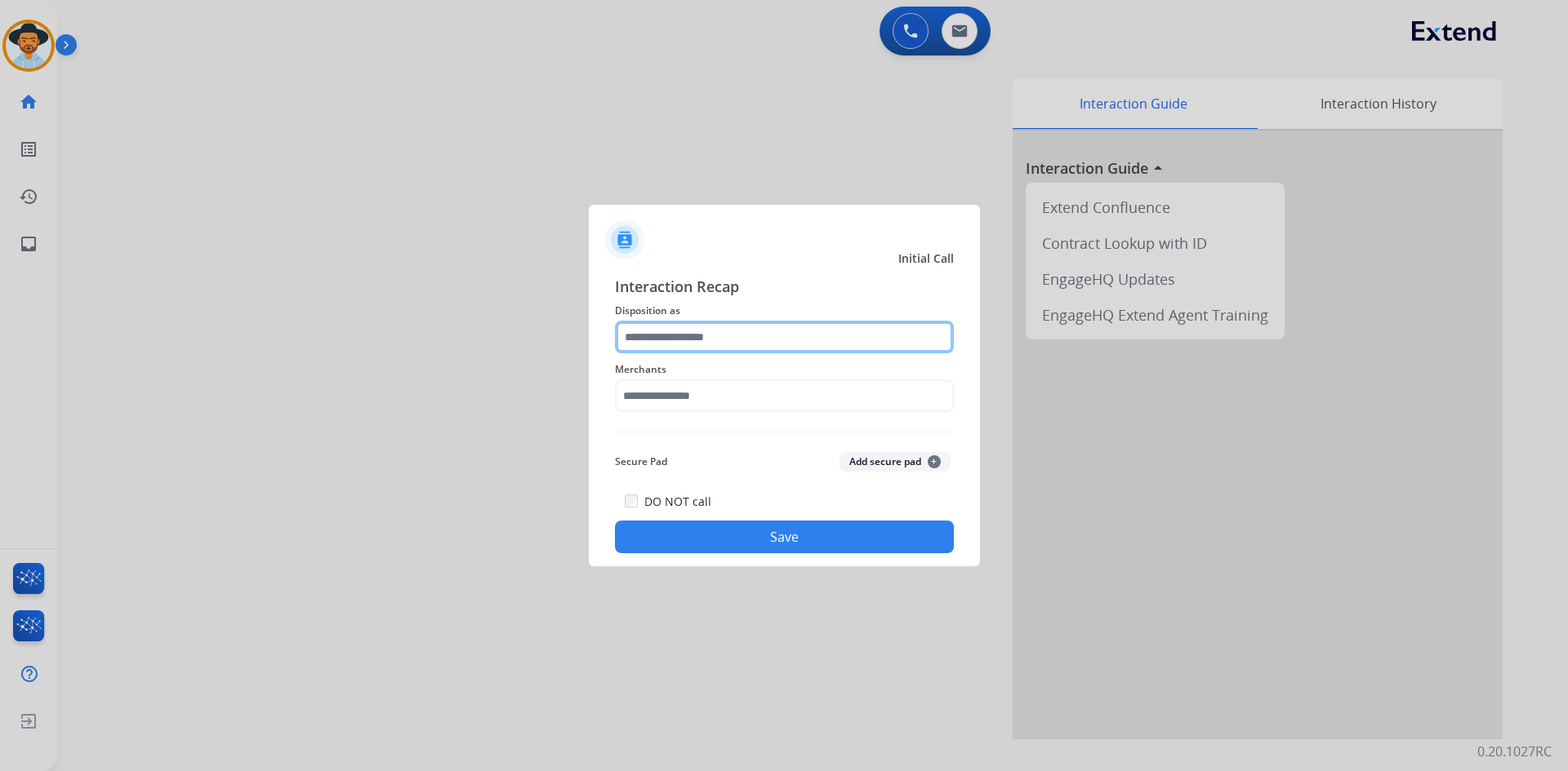
click at [744, 341] on input "text" at bounding box center [784, 337] width 339 height 33
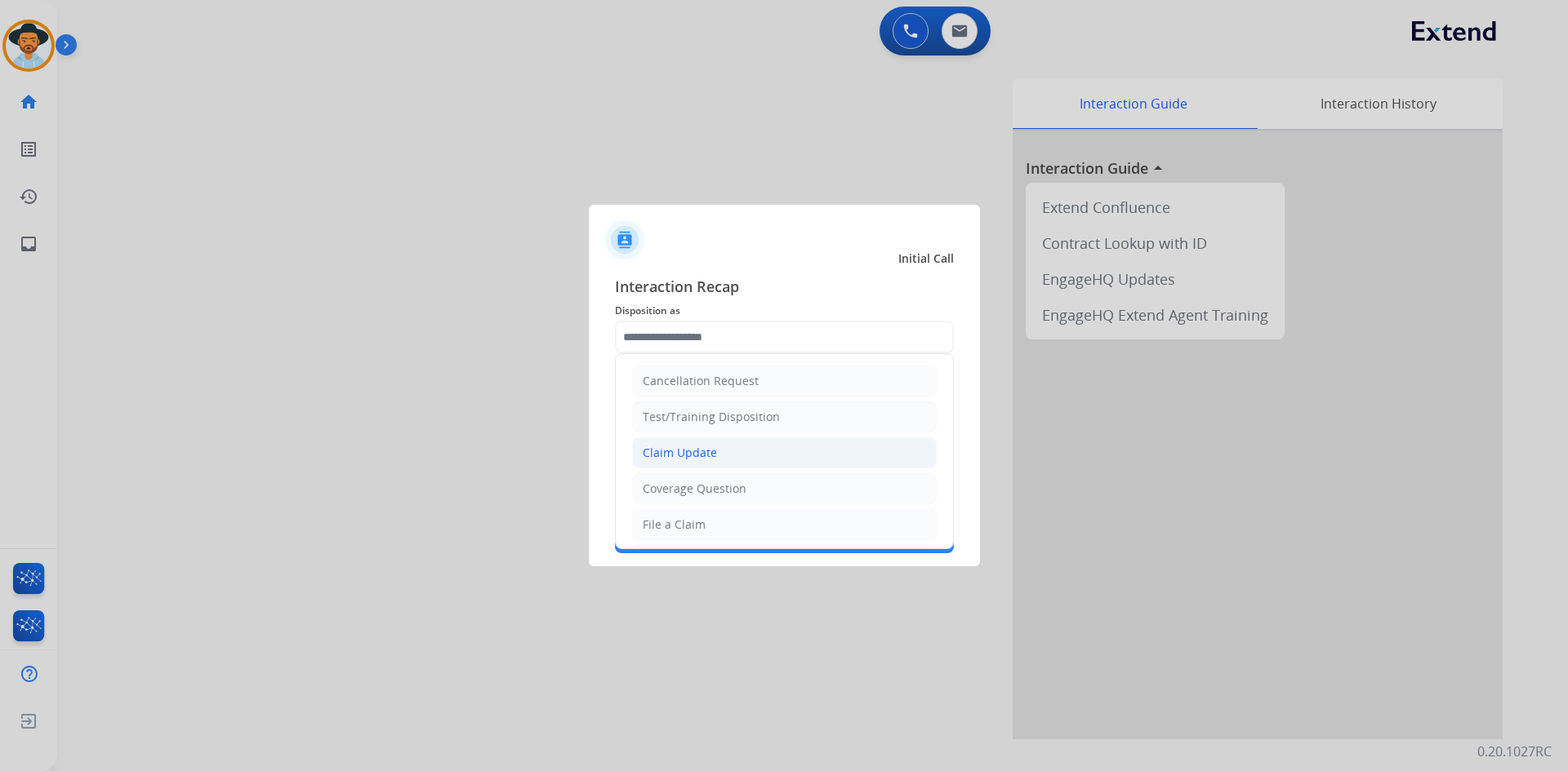
click at [730, 444] on li "Claim Update" at bounding box center [784, 453] width 305 height 31
type input "**********"
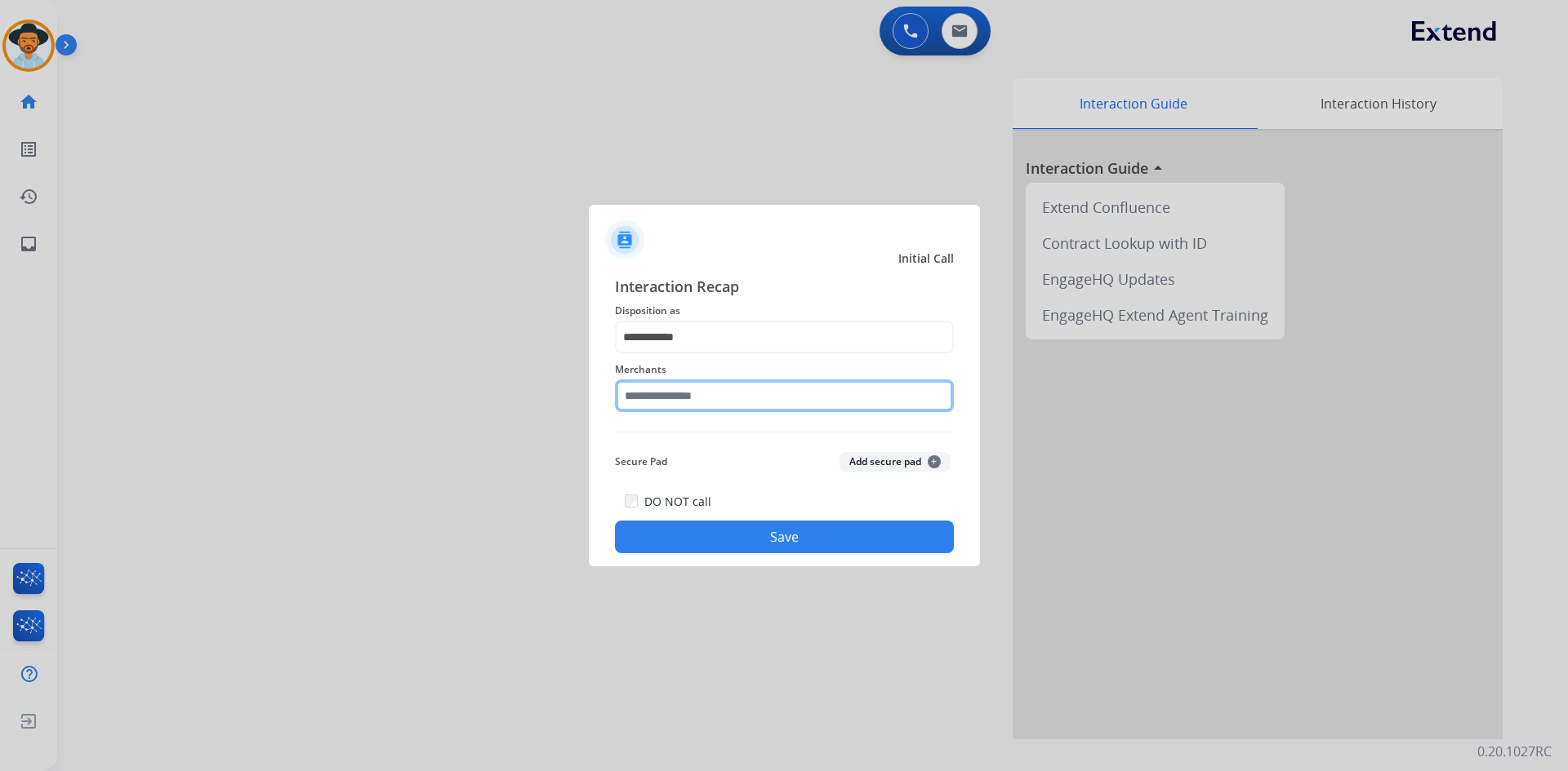
click at [699, 397] on input "text" at bounding box center [784, 396] width 339 height 33
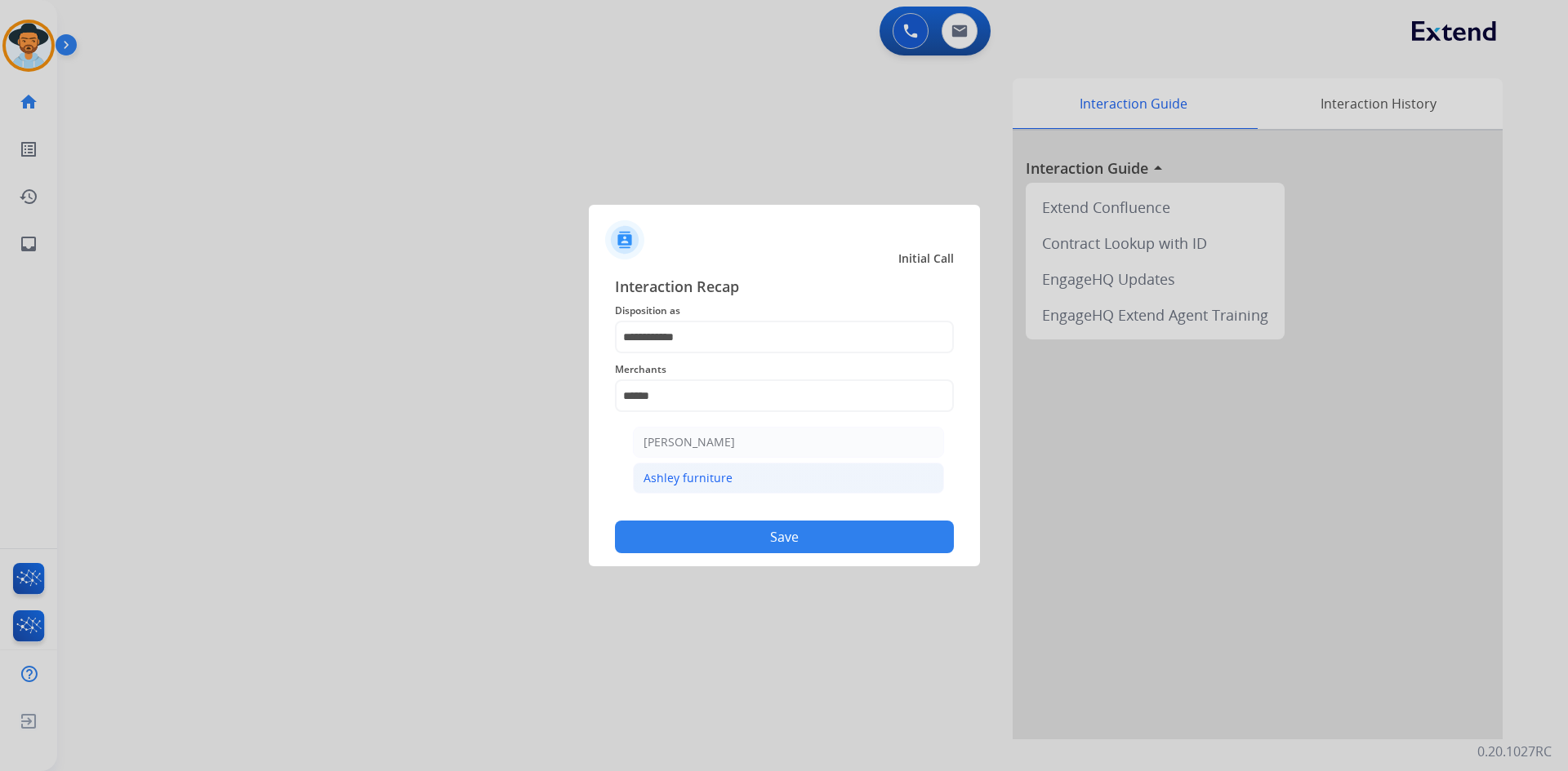
click at [698, 473] on div "Ashley furniture" at bounding box center [687, 479] width 89 height 16
type input "**********"
click at [821, 548] on button "Save" at bounding box center [784, 537] width 339 height 33
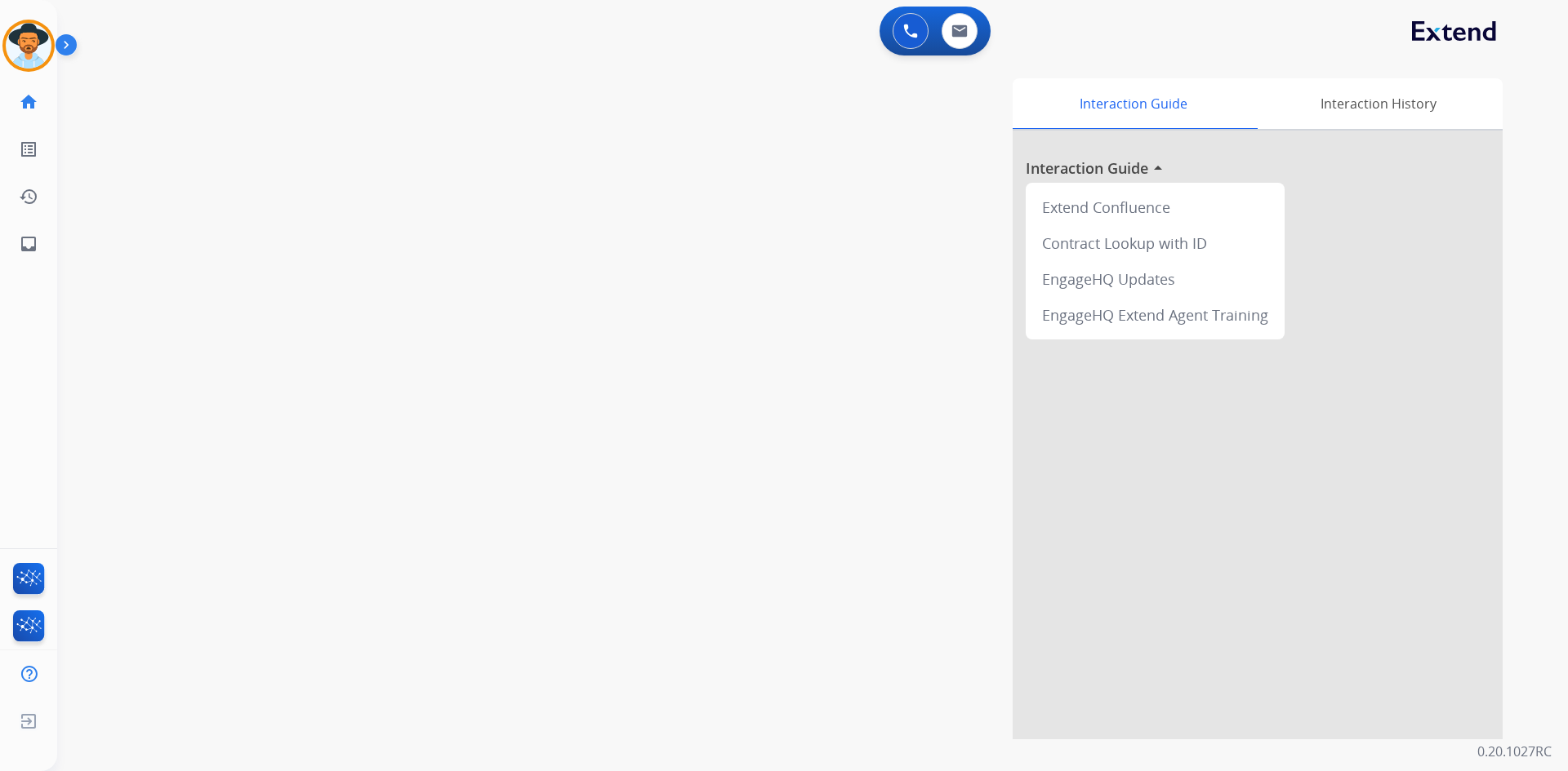
drag, startPoint x: 557, startPoint y: 347, endPoint x: 357, endPoint y: 252, distance: 221.4
click at [553, 346] on div "Interaction Guide Interaction History Interaction Guide arrow_drop_up Extend Co…" at bounding box center [1021, 408] width 962 height 661
click at [21, 57] on img at bounding box center [29, 46] width 46 height 46
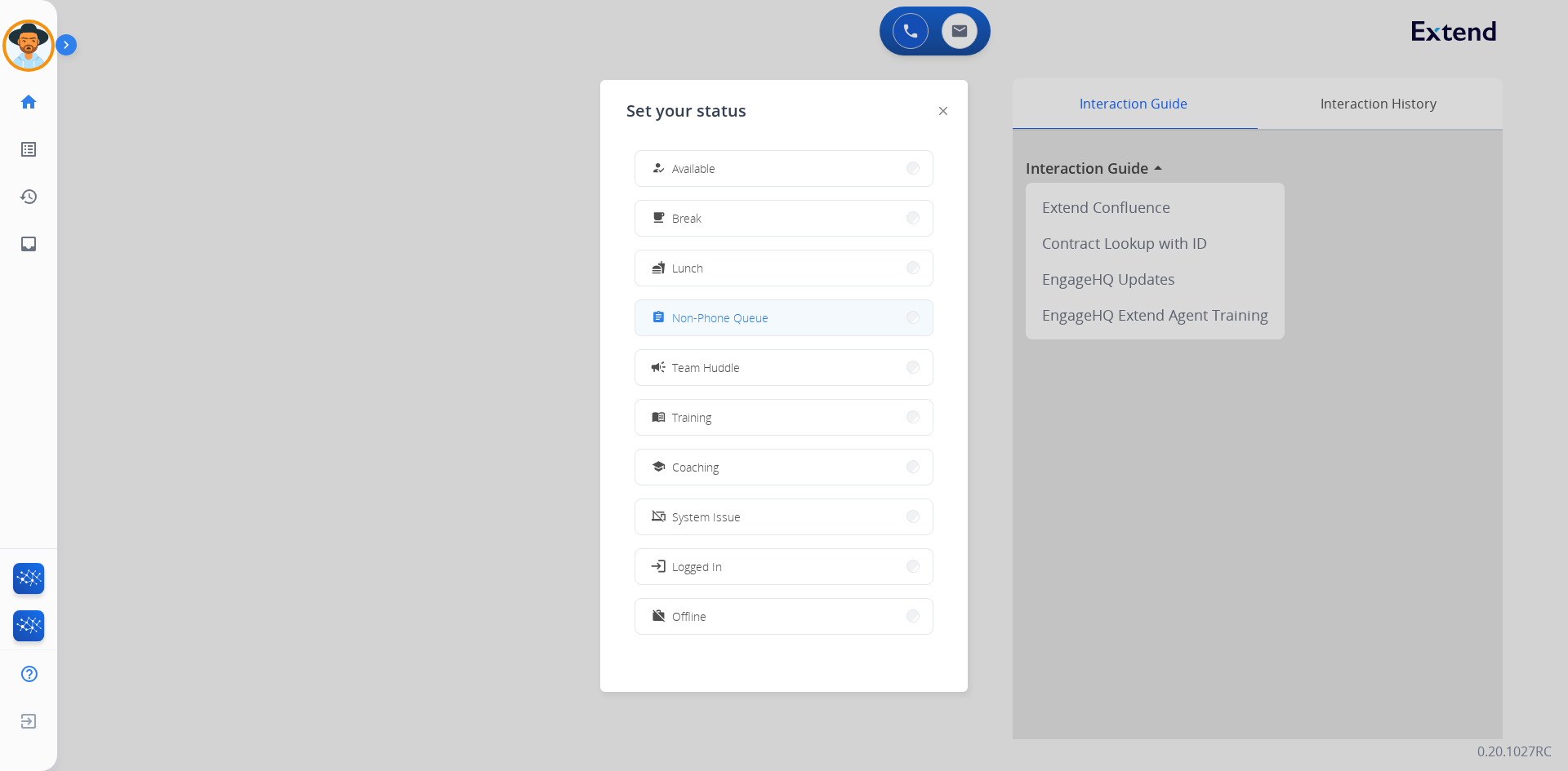
click at [743, 316] on span "Non-Phone Queue" at bounding box center [720, 318] width 96 height 17
